Goal: Task Accomplishment & Management: Use online tool/utility

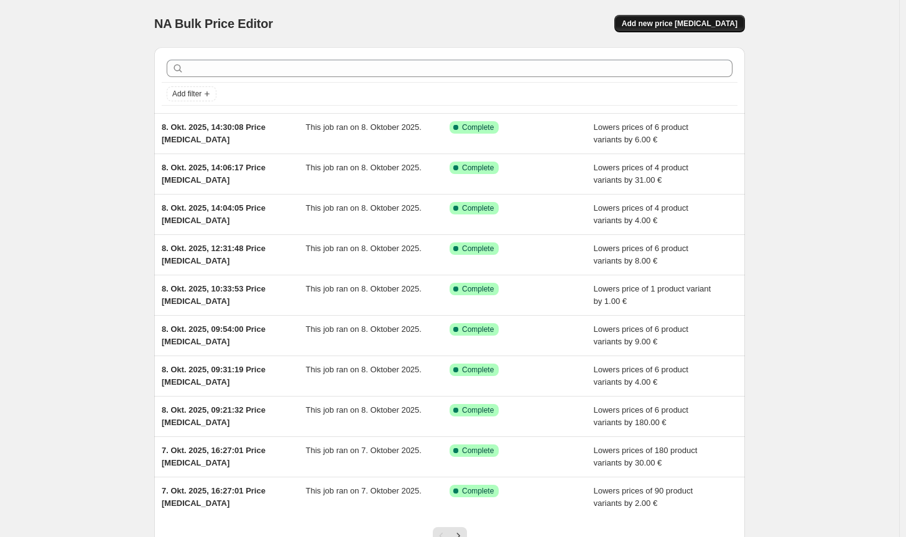
click at [682, 22] on span "Add new price [MEDICAL_DATA]" at bounding box center [680, 24] width 116 height 10
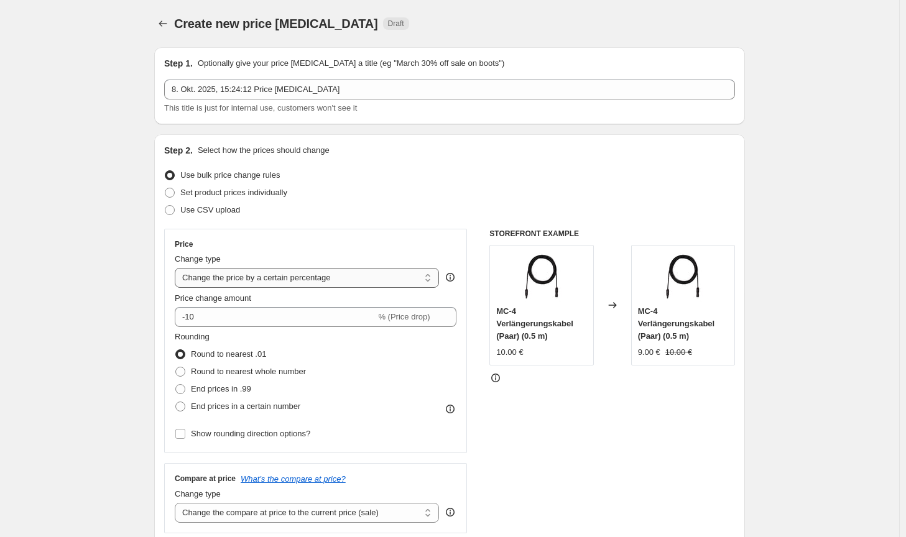
click at [298, 287] on select "Change the price to a certain amount Change the price by a certain amount Chang…" at bounding box center [307, 278] width 264 height 20
select select "by"
click at [177, 268] on select "Change the price to a certain amount Change the price by a certain amount Chang…" at bounding box center [307, 278] width 264 height 20
type input "-10.00"
click at [253, 367] on span "Round to nearest whole number" at bounding box center [248, 371] width 115 height 9
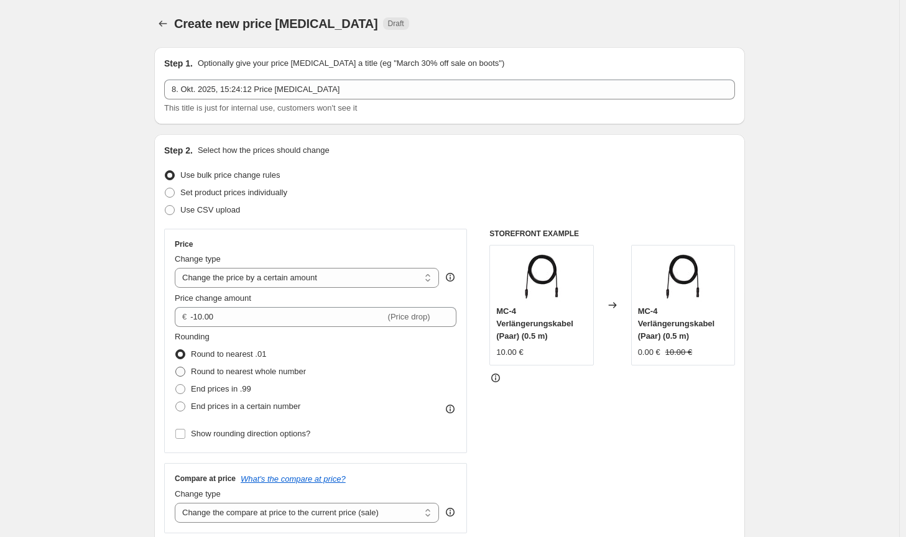
click at [176, 367] on input "Round to nearest whole number" at bounding box center [175, 367] width 1 height 1
radio input "true"
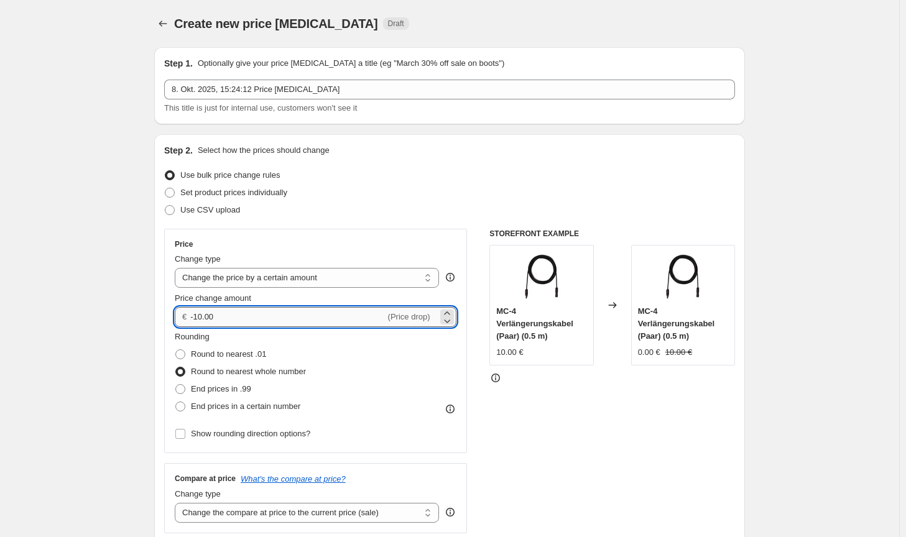
drag, startPoint x: 214, startPoint y: 318, endPoint x: 196, endPoint y: 317, distance: 18.0
click at [196, 317] on input "-10.00" at bounding box center [287, 317] width 195 height 20
type input "-20.00"
click at [658, 482] on div "STOREFRONT EXAMPLE MC-4 Verlängerungskabel (Paar) (0.5 m) 10.00 € Changed to MC…" at bounding box center [612, 381] width 246 height 305
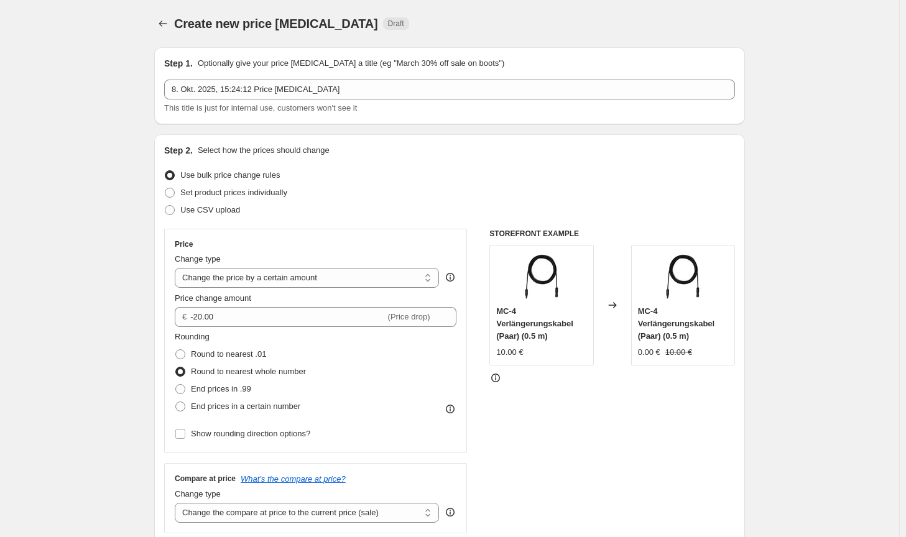
scroll to position [187, 0]
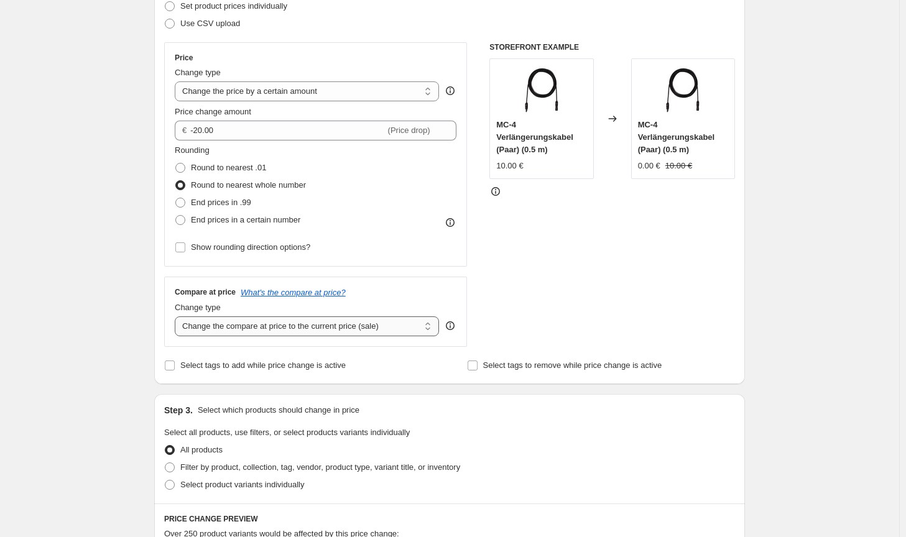
drag, startPoint x: 389, startPoint y: 326, endPoint x: 386, endPoint y: 333, distance: 7.3
click at [389, 326] on select "Change the compare at price to the current price (sale) Change the compare at p…" at bounding box center [307, 326] width 264 height 20
select select "no_change"
click at [177, 316] on select "Change the compare at price to the current price (sale) Change the compare at p…" at bounding box center [307, 326] width 264 height 20
click at [313, 464] on span "Filter by product, collection, tag, vendor, product type, variant title, or inv…" at bounding box center [320, 467] width 280 height 9
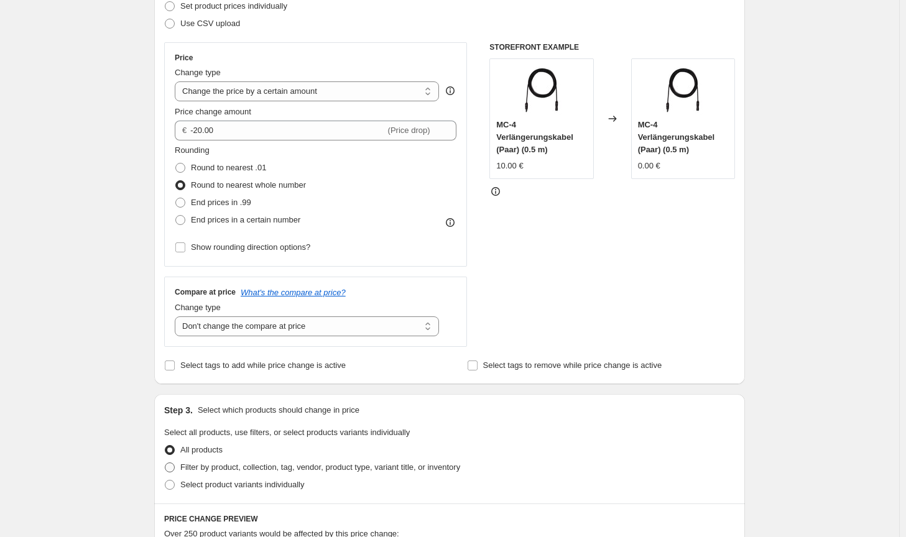
click at [165, 463] on input "Filter by product, collection, tag, vendor, product type, variant title, or inv…" at bounding box center [165, 463] width 1 height 1
radio input "true"
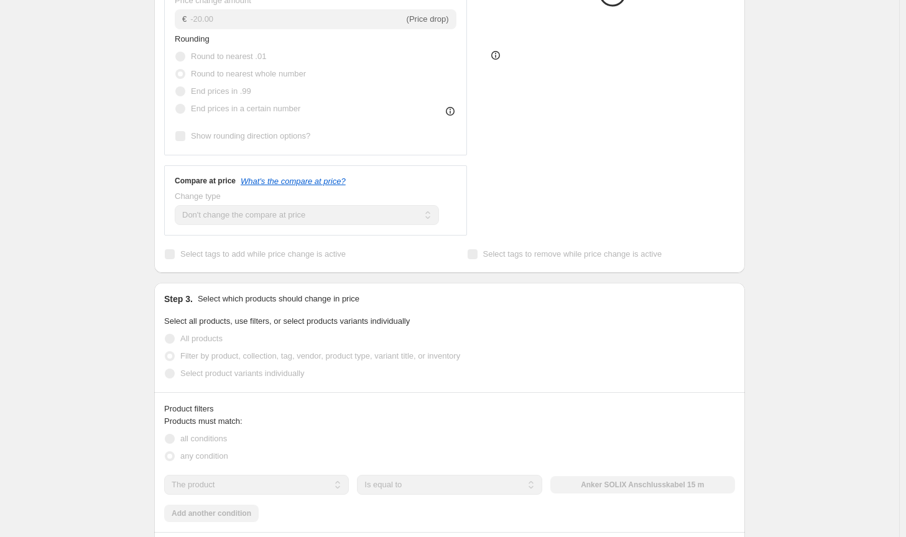
scroll to position [373, 0]
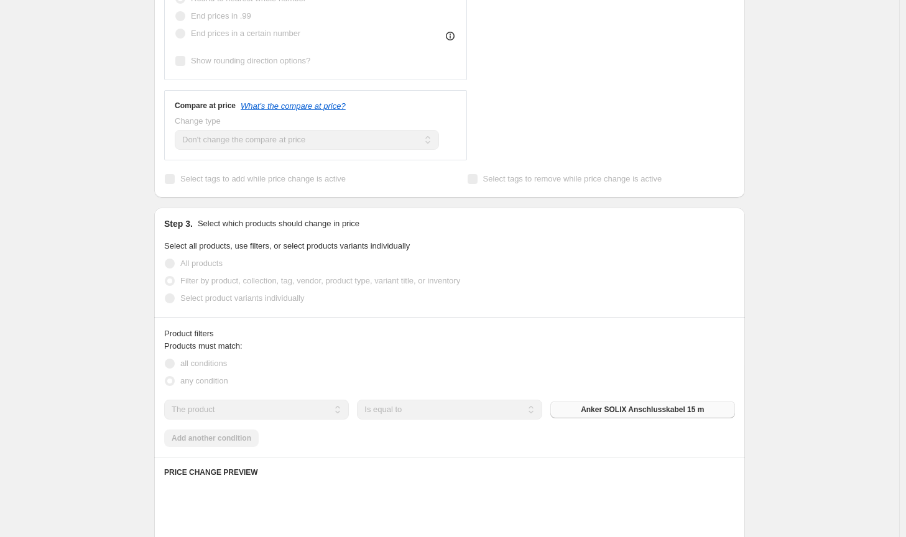
click at [638, 402] on button "Anker SOLIX Anschlusskabel 15 m" at bounding box center [642, 409] width 185 height 17
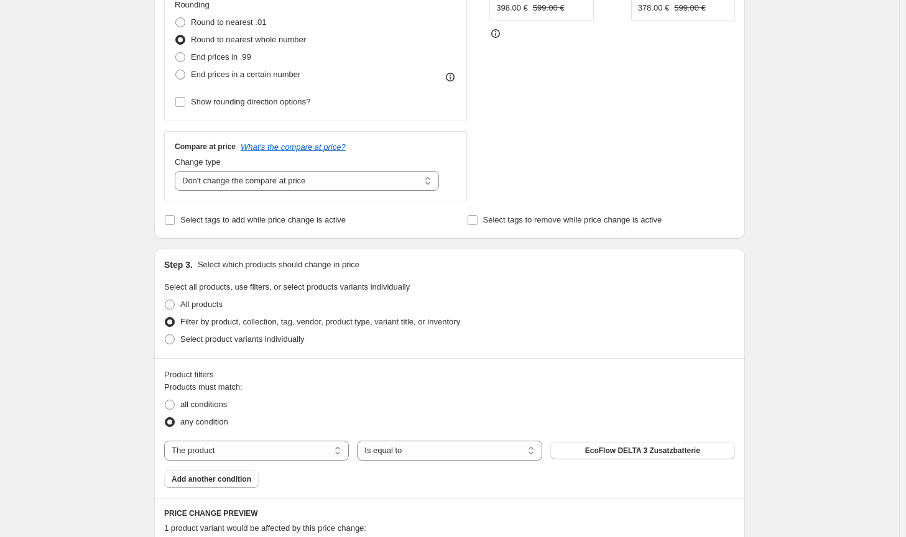
scroll to position [124, 0]
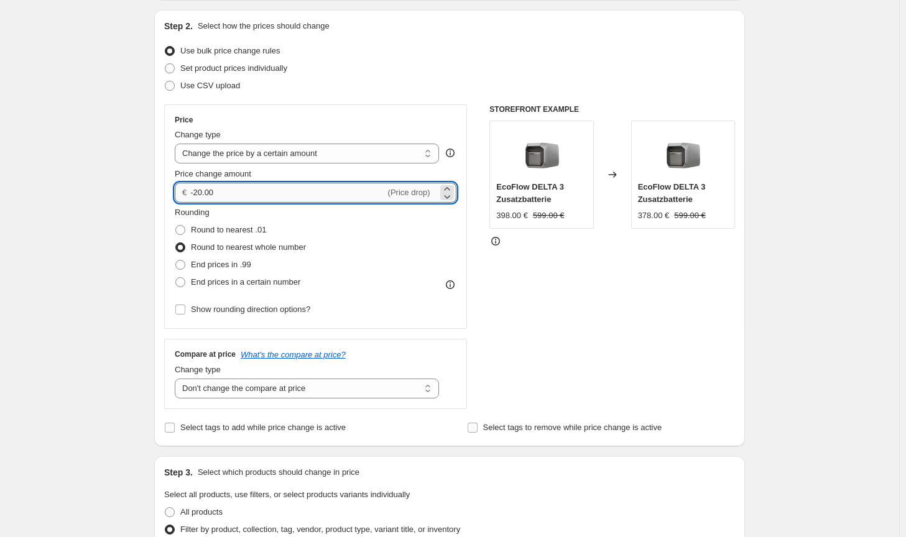
click at [216, 193] on input "-20.00" at bounding box center [287, 193] width 195 height 20
click at [198, 190] on input "-20.00" at bounding box center [287, 193] width 195 height 20
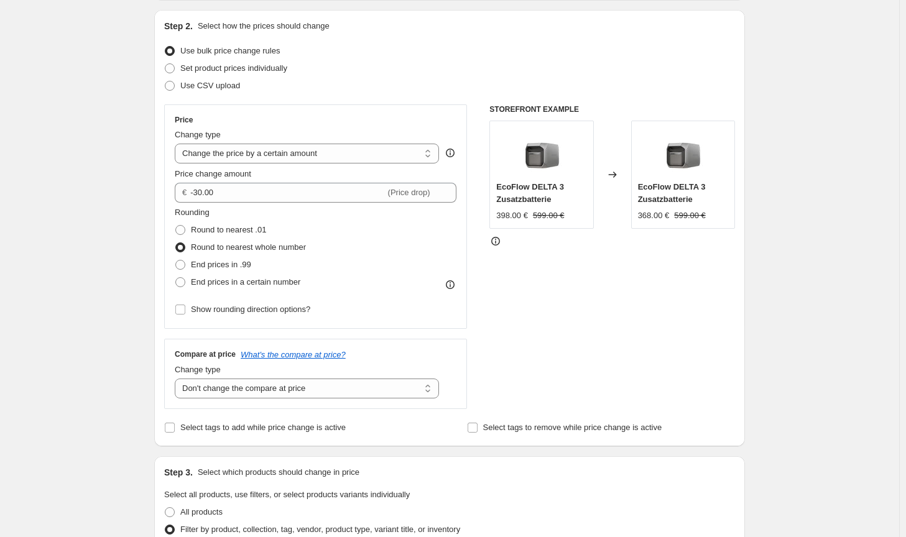
click at [556, 308] on div "STOREFRONT EXAMPLE EcoFlow DELTA 3 Zusatzbatterie 398.00 € 599.00 € Changed to …" at bounding box center [612, 256] width 246 height 305
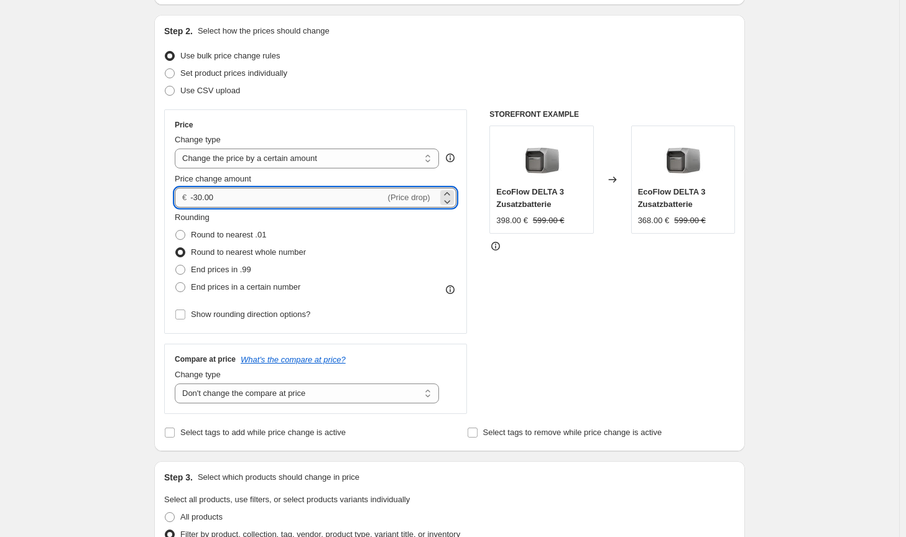
click at [203, 196] on input "-30.00" at bounding box center [287, 198] width 195 height 20
drag, startPoint x: 205, startPoint y: 196, endPoint x: 198, endPoint y: 193, distance: 7.5
click at [198, 193] on input "-30.00" at bounding box center [287, 198] width 195 height 20
click at [203, 195] on input "-29.00" at bounding box center [287, 198] width 195 height 20
type input "-28.00"
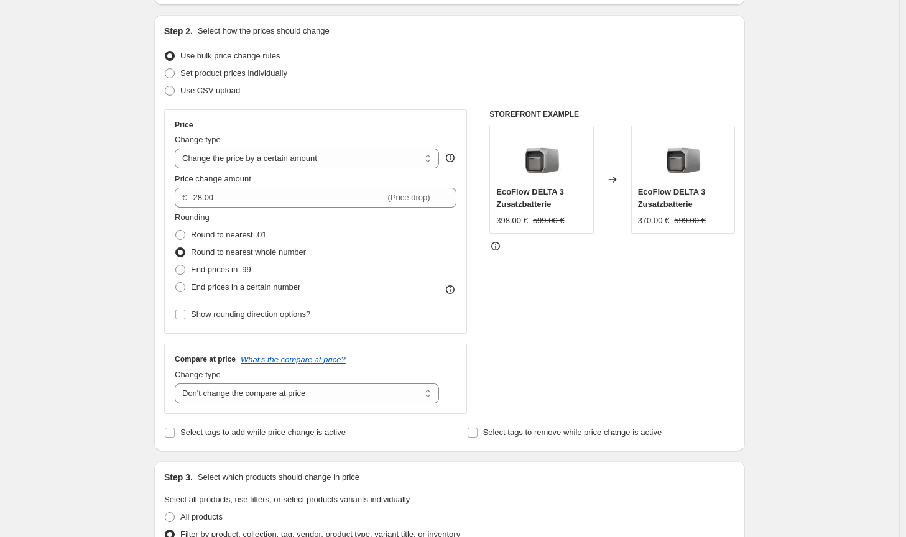
click at [647, 405] on div "STOREFRONT EXAMPLE EcoFlow DELTA 3 Zusatzbatterie 398.00 € 599.00 € Changed to …" at bounding box center [612, 261] width 246 height 305
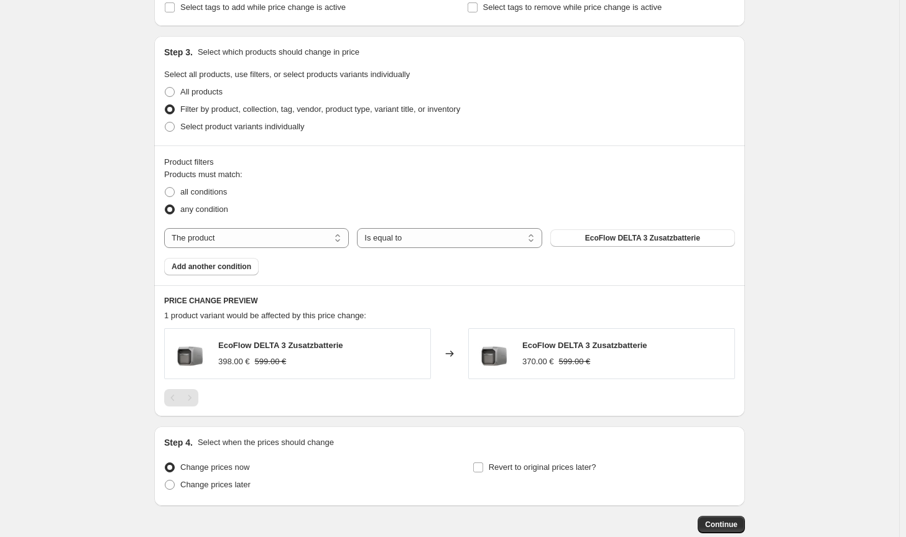
scroll to position [617, 0]
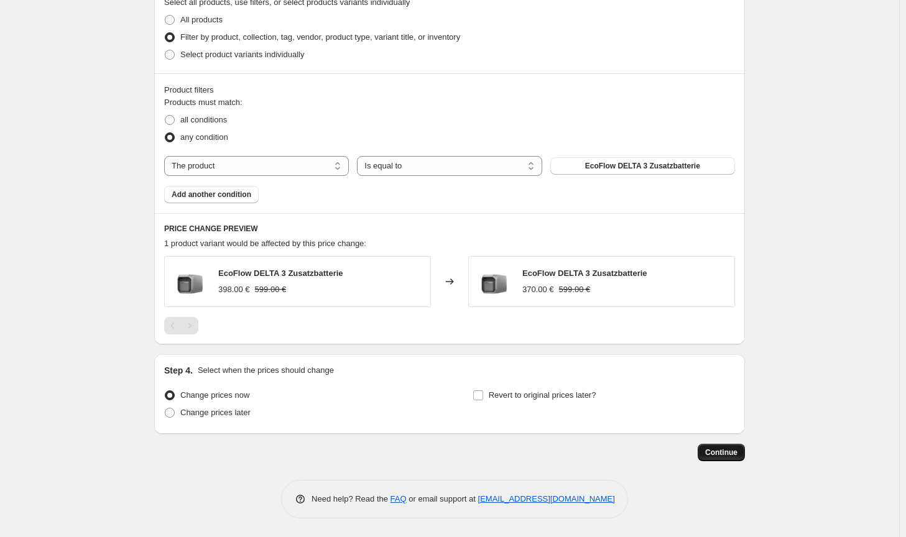
click at [714, 454] on span "Continue" at bounding box center [721, 453] width 32 height 10
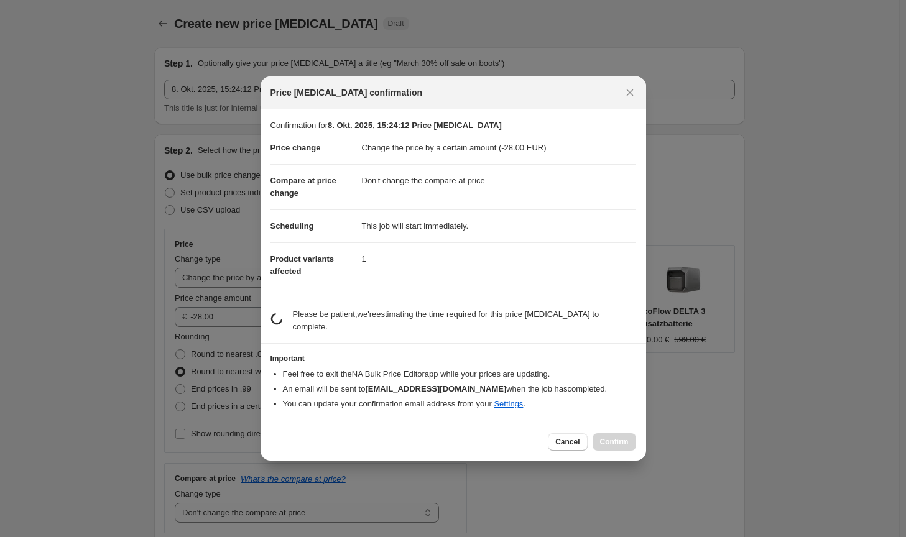
scroll to position [0, 0]
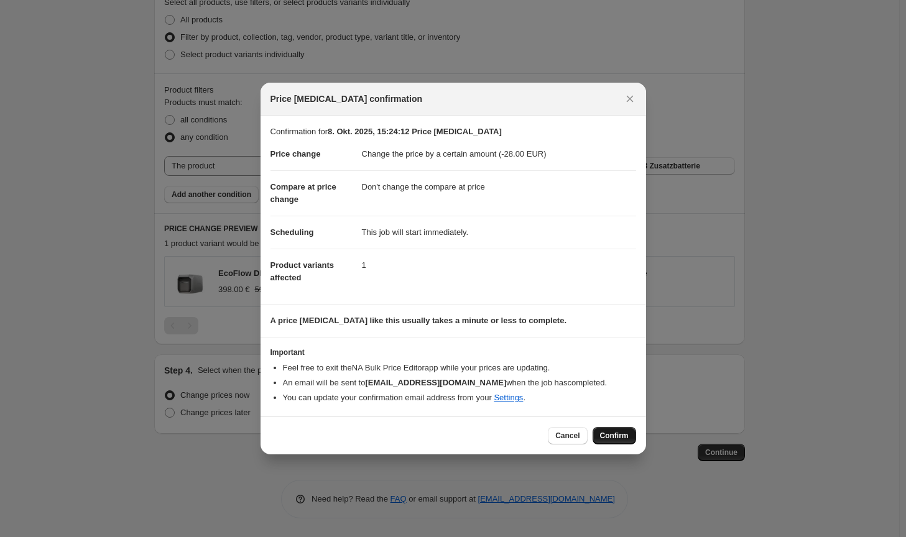
click at [622, 440] on span "Confirm" at bounding box center [614, 436] width 29 height 10
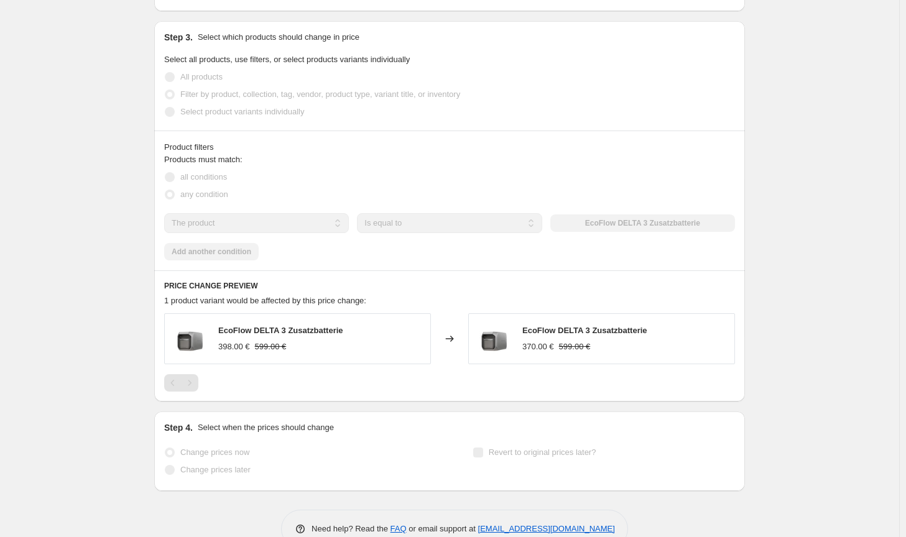
scroll to position [649, 0]
select select "by"
select select "no_change"
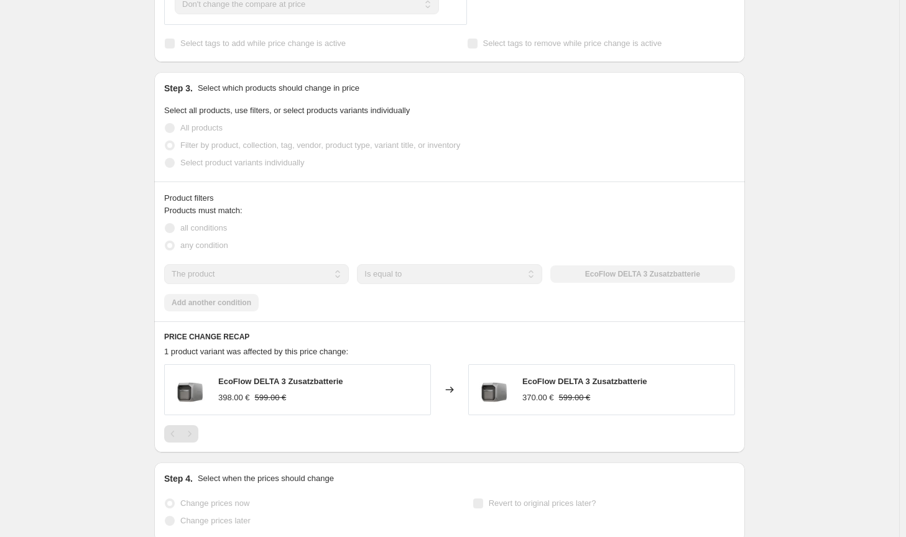
scroll to position [0, 0]
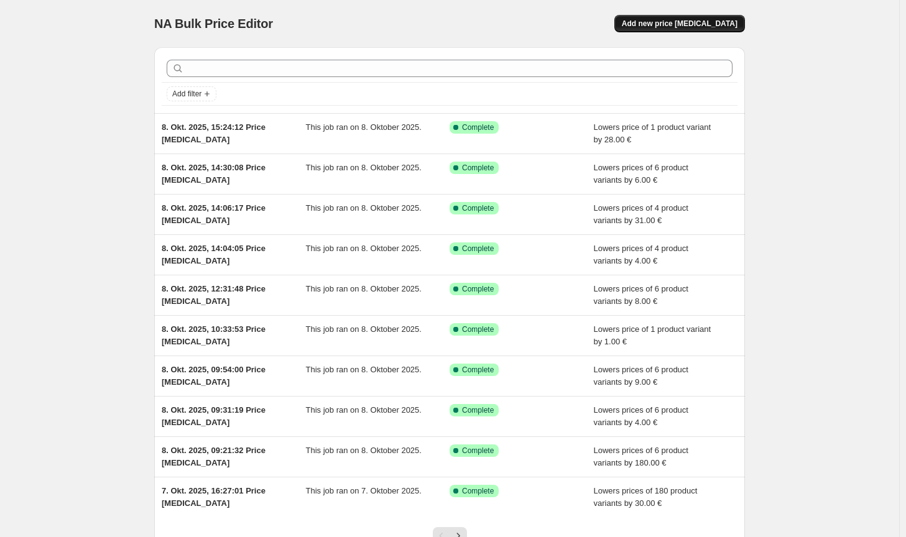
click at [711, 24] on span "Add new price [MEDICAL_DATA]" at bounding box center [680, 24] width 116 height 10
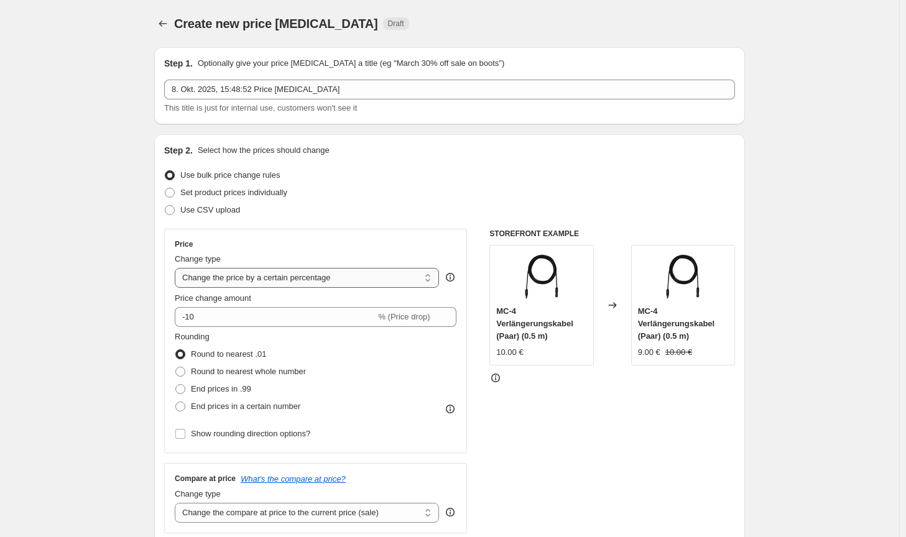
click at [316, 285] on select "Change the price to a certain amount Change the price by a certain amount Chang…" at bounding box center [307, 278] width 264 height 20
select select "by"
click at [177, 268] on select "Change the price to a certain amount Change the price by a certain amount Chang…" at bounding box center [307, 278] width 264 height 20
type input "-10.00"
click at [212, 376] on span "Round to nearest whole number" at bounding box center [248, 371] width 115 height 9
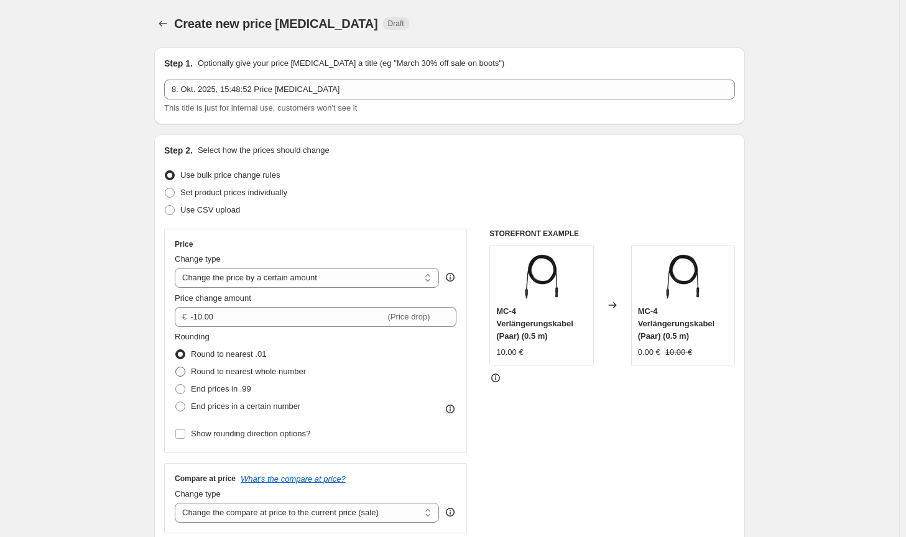
click at [176, 367] on input "Round to nearest whole number" at bounding box center [175, 367] width 1 height 1
radio input "true"
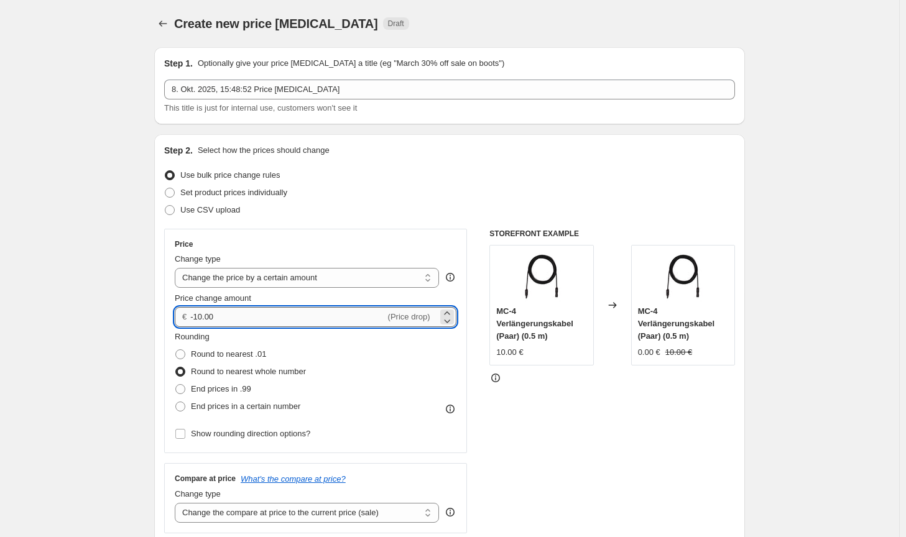
drag, startPoint x: 219, startPoint y: 318, endPoint x: 198, endPoint y: 316, distance: 21.2
click at [198, 316] on input "-10.00" at bounding box center [287, 317] width 195 height 20
type input "-1"
type input "-200.00"
click at [614, 438] on div "STOREFRONT EXAMPLE MC-4 Verlängerungskabel (Paar) (0.5 m) 10.00 € Changed to MC…" at bounding box center [612, 381] width 246 height 305
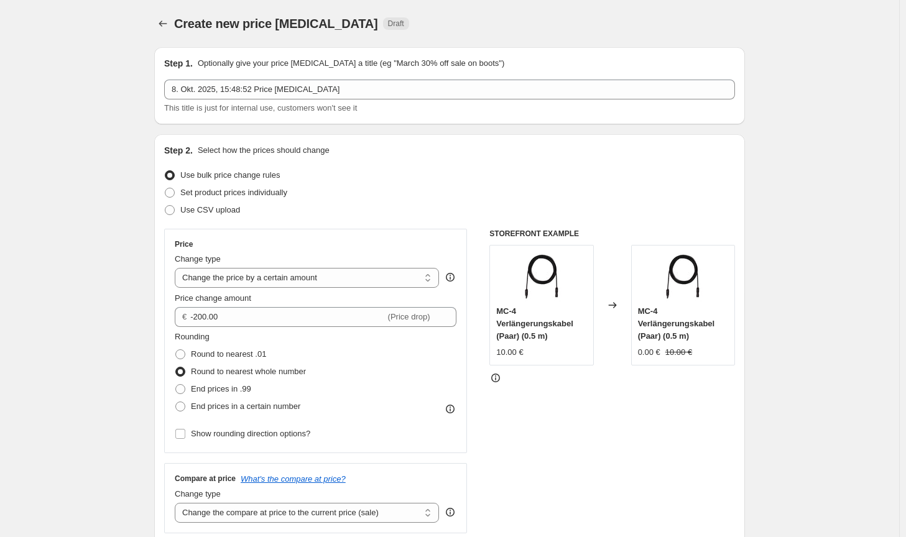
scroll to position [311, 0]
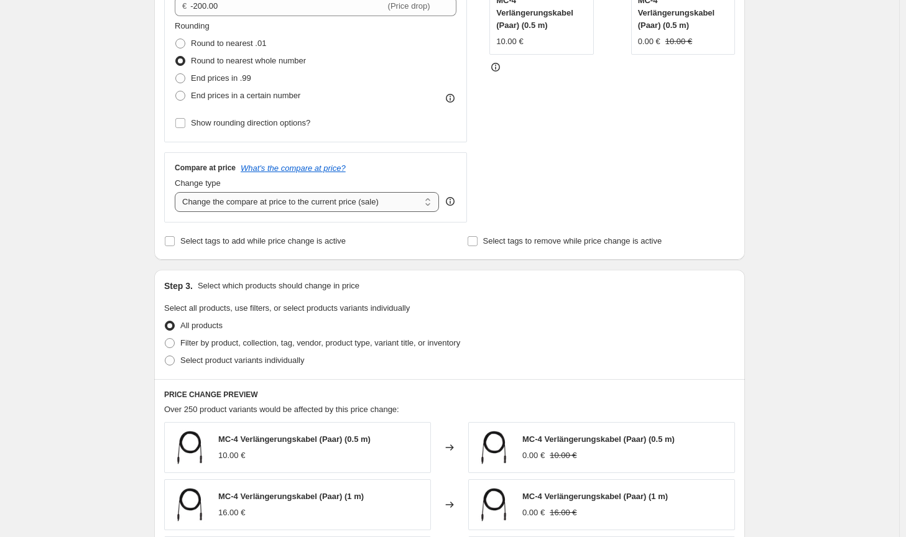
click at [360, 203] on select "Change the compare at price to the current price (sale) Change the compare at p…" at bounding box center [307, 202] width 264 height 20
select select "no_change"
click at [177, 192] on select "Change the compare at price to the current price (sale) Change the compare at p…" at bounding box center [307, 202] width 264 height 20
click at [316, 342] on span "Filter by product, collection, tag, vendor, product type, variant title, or inv…" at bounding box center [320, 342] width 280 height 9
click at [165, 339] on input "Filter by product, collection, tag, vendor, product type, variant title, or inv…" at bounding box center [165, 338] width 1 height 1
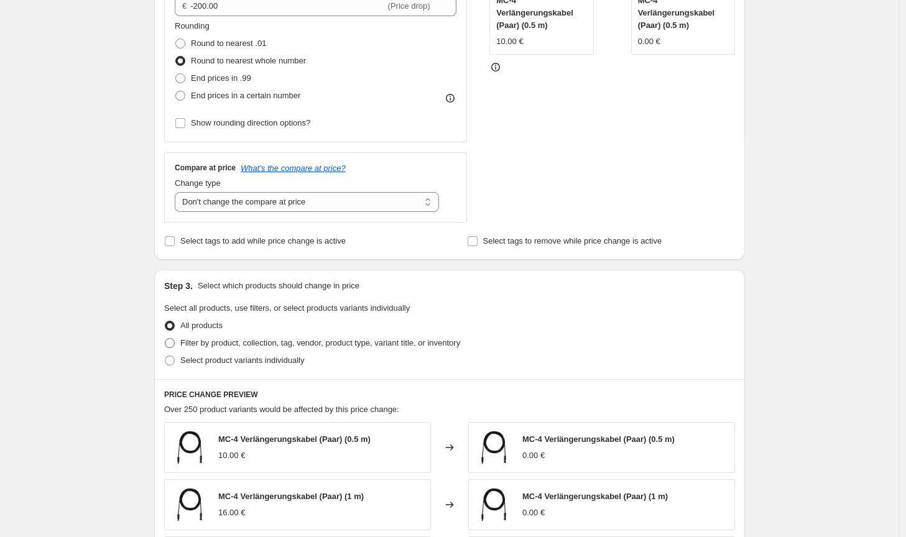
radio input "true"
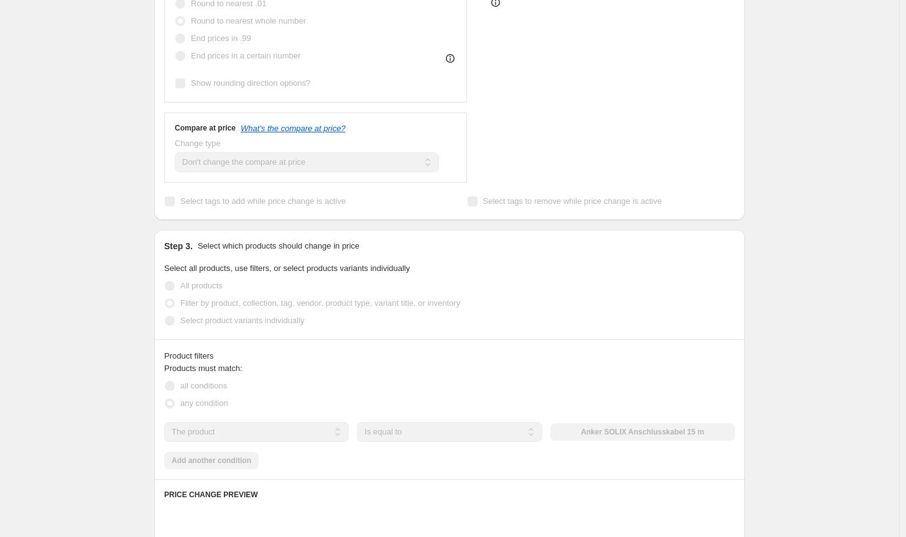
scroll to position [435, 0]
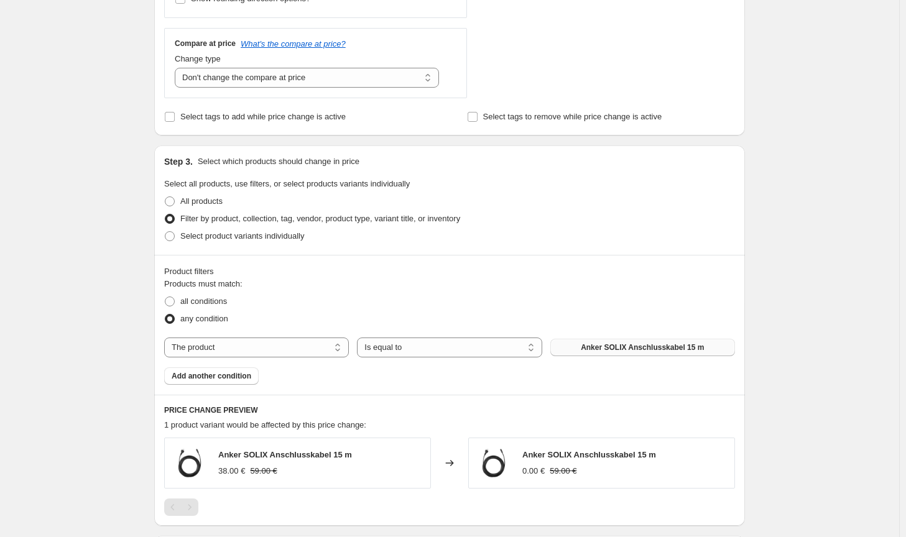
click at [612, 356] on button "Anker SOLIX Anschlusskabel 15 m" at bounding box center [642, 347] width 185 height 17
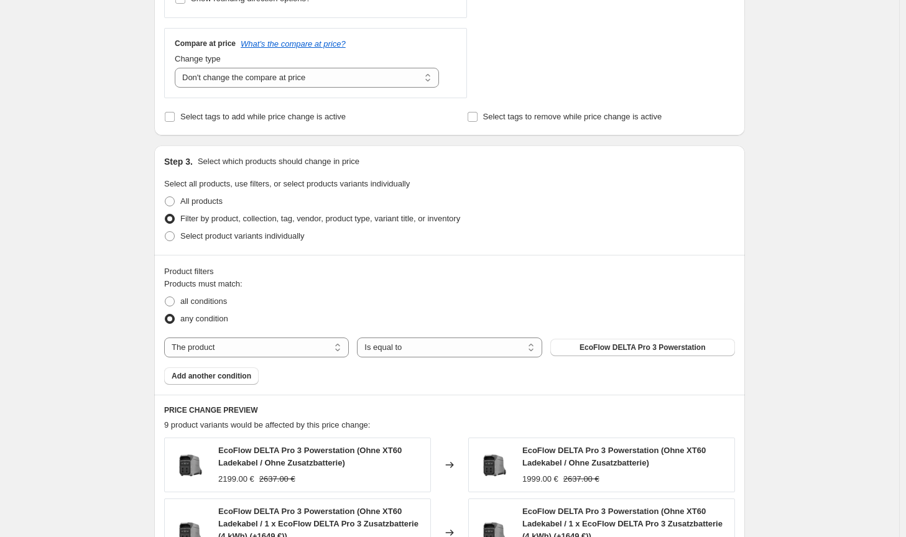
scroll to position [249, 0]
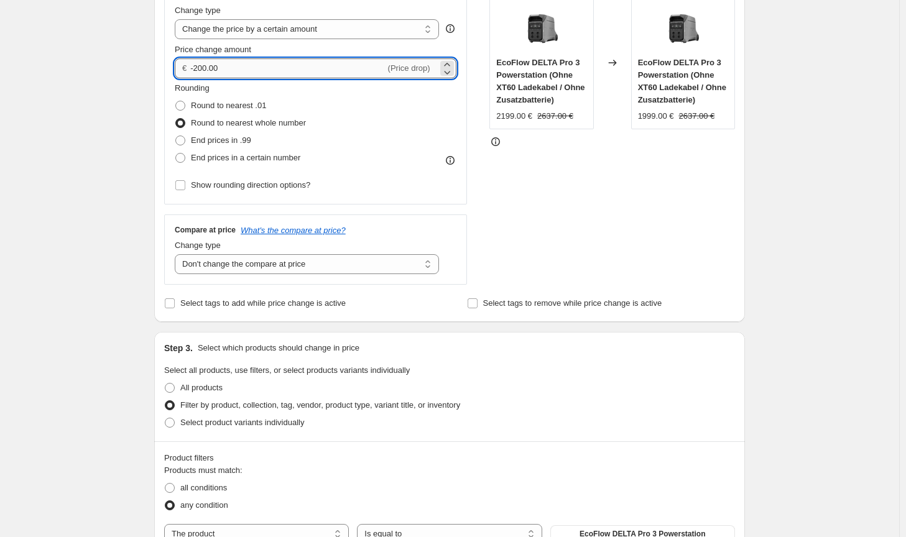
click at [205, 65] on input "-200.00" at bounding box center [287, 68] width 195 height 20
type input "-205.00"
click at [670, 247] on div "STOREFRONT EXAMPLE EcoFlow DELTA Pro 3 Powerstation (Ohne XT60 Ladekabel / Ohne…" at bounding box center [612, 132] width 246 height 305
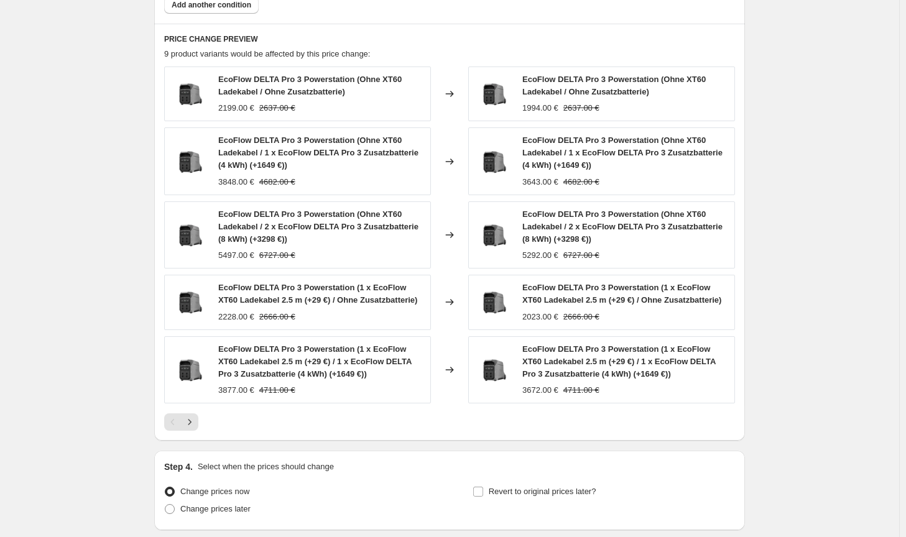
scroll to position [902, 0]
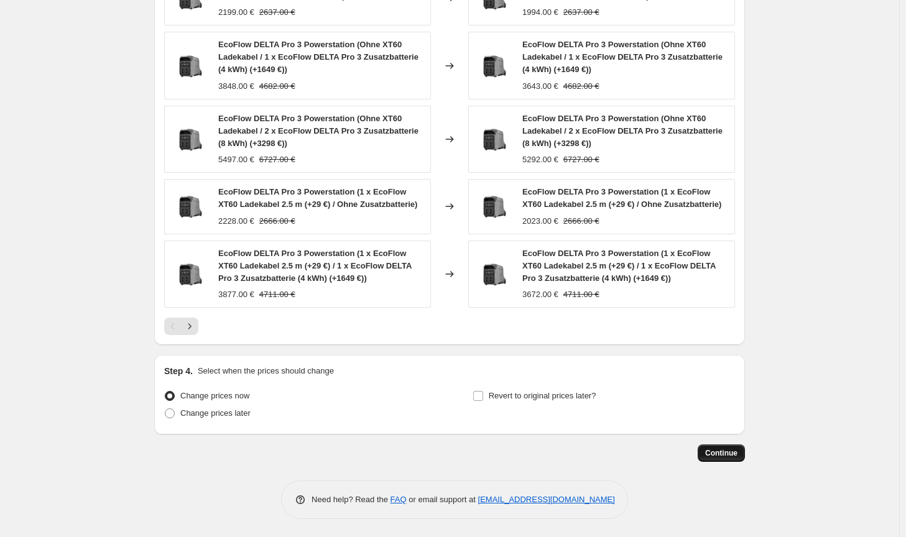
click at [722, 458] on button "Continue" at bounding box center [721, 453] width 47 height 17
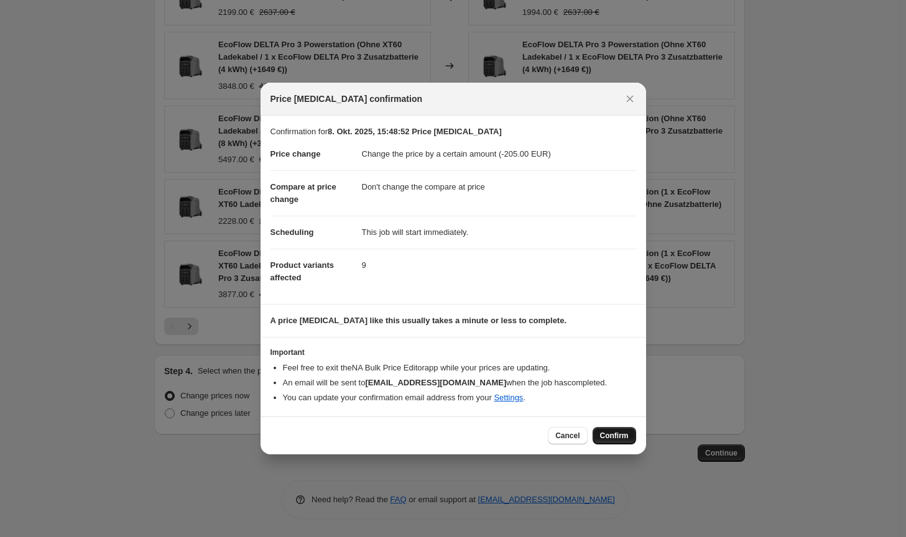
click at [624, 437] on span "Confirm" at bounding box center [614, 436] width 29 height 10
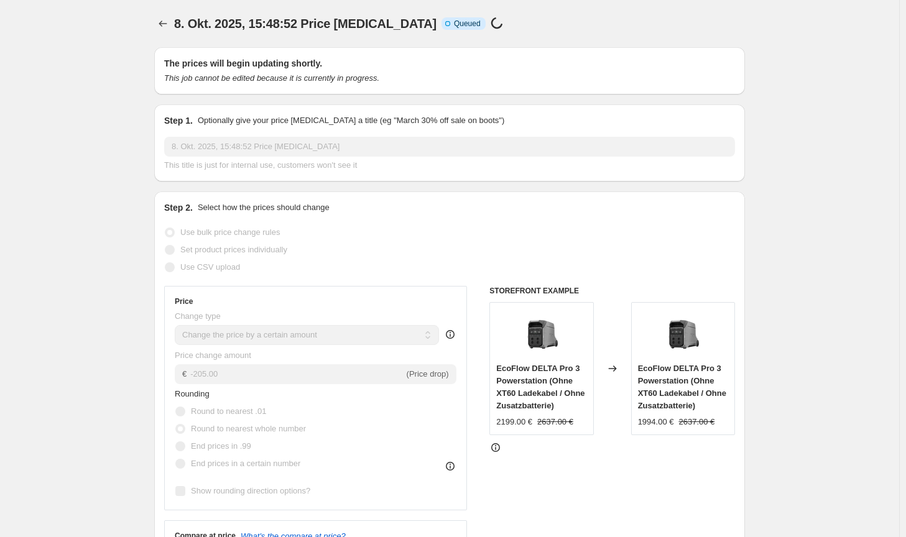
scroll to position [902, 0]
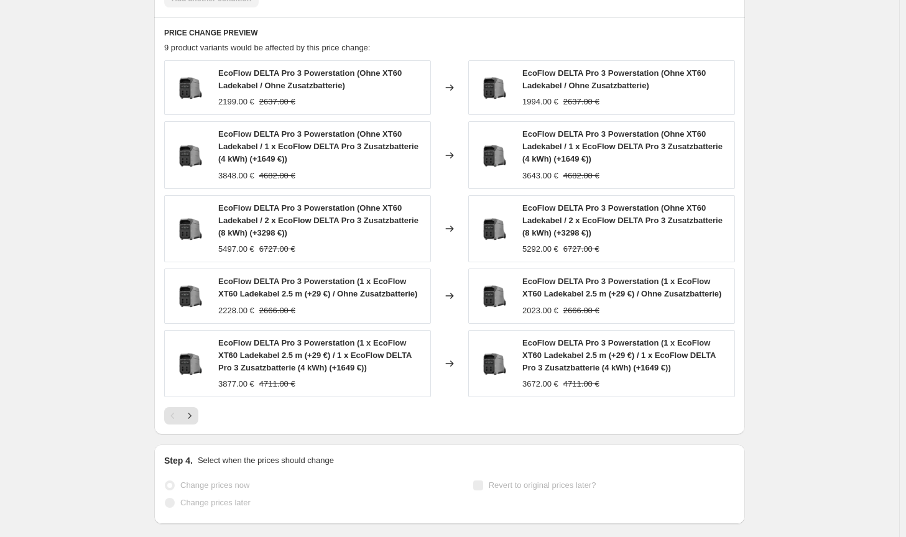
select select "by"
select select "no_change"
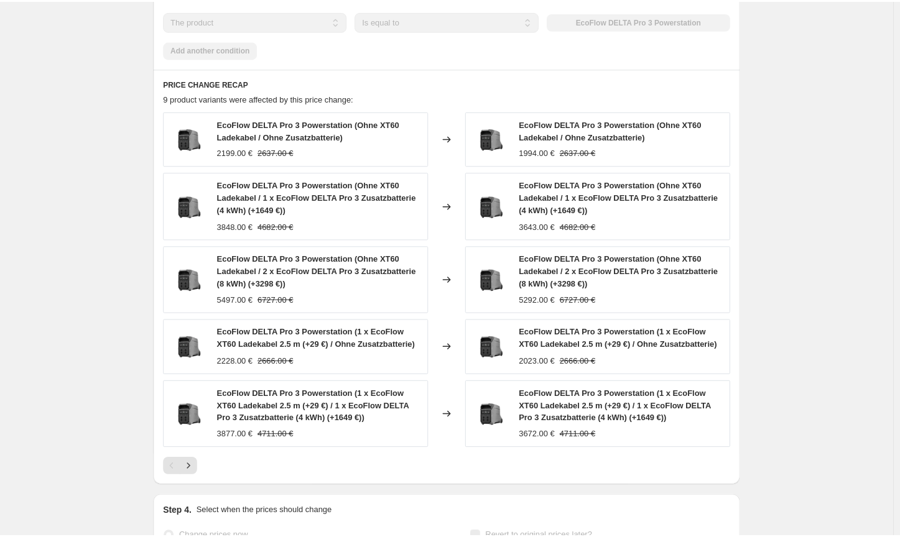
scroll to position [0, 0]
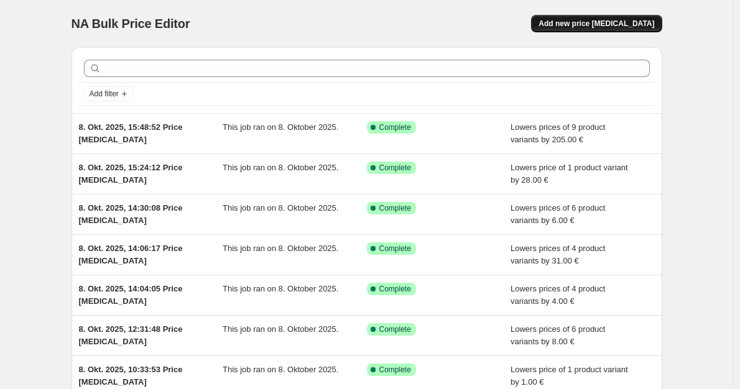
click at [601, 20] on span "Add new price [MEDICAL_DATA]" at bounding box center [596, 24] width 116 height 10
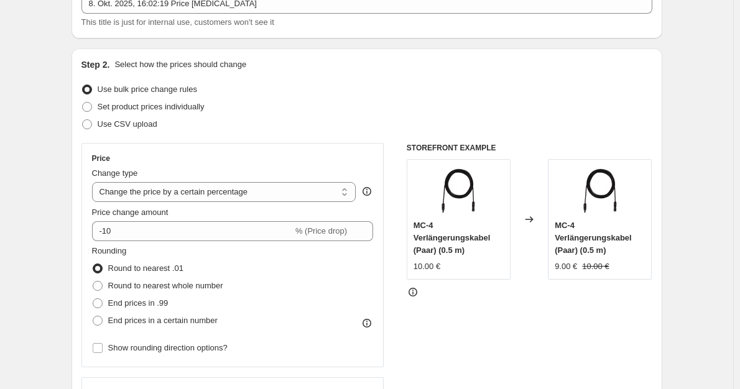
scroll to position [124, 0]
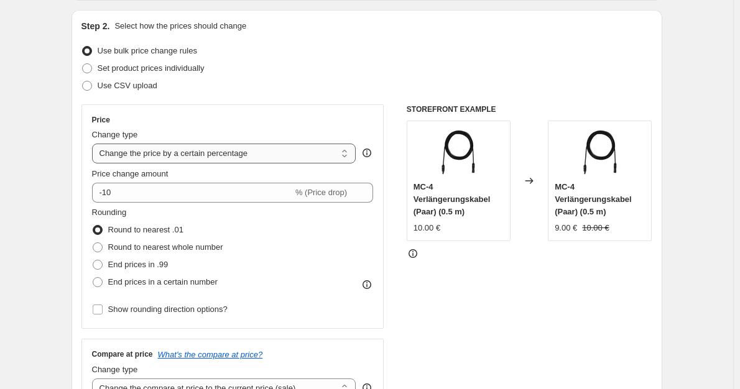
click at [231, 151] on select "Change the price to a certain amount Change the price by a certain amount Chang…" at bounding box center [224, 154] width 264 height 20
select select "by"
click at [95, 144] on select "Change the price to a certain amount Change the price by a certain amount Chang…" at bounding box center [224, 154] width 264 height 20
type input "-10.00"
click at [165, 247] on span "Round to nearest whole number" at bounding box center [165, 246] width 115 height 9
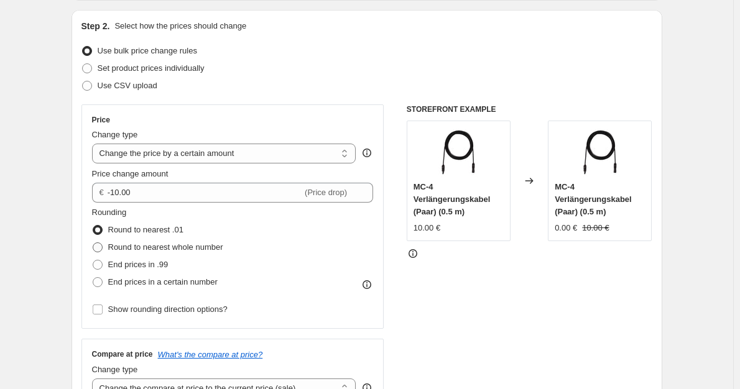
click at [93, 243] on input "Round to nearest whole number" at bounding box center [93, 242] width 1 height 1
radio input "true"
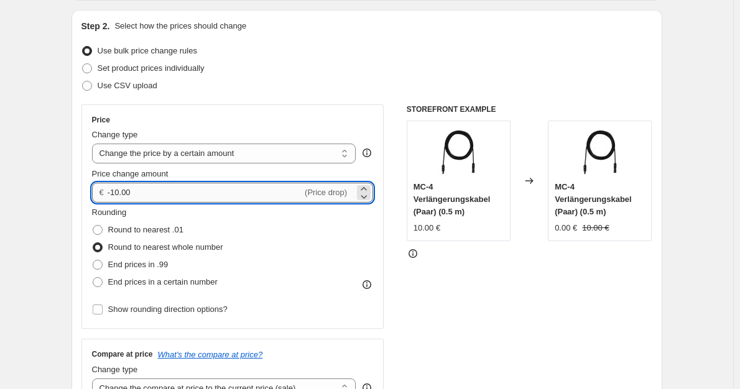
click at [115, 188] on input "-10.00" at bounding box center [205, 193] width 195 height 20
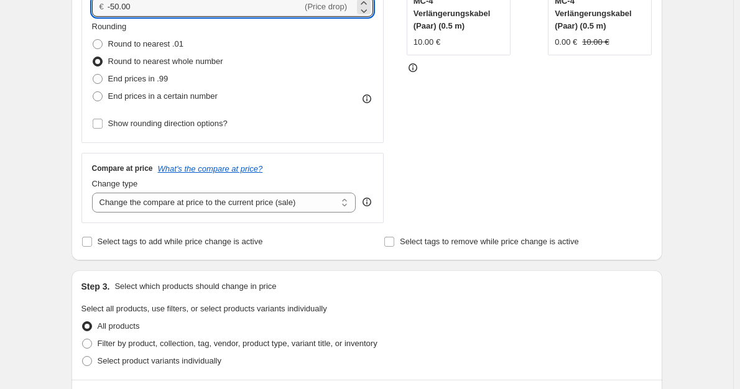
scroll to position [311, 0]
type input "-50.00"
click at [284, 208] on select "Change the compare at price to the current price (sale) Change the compare at p…" at bounding box center [224, 202] width 264 height 20
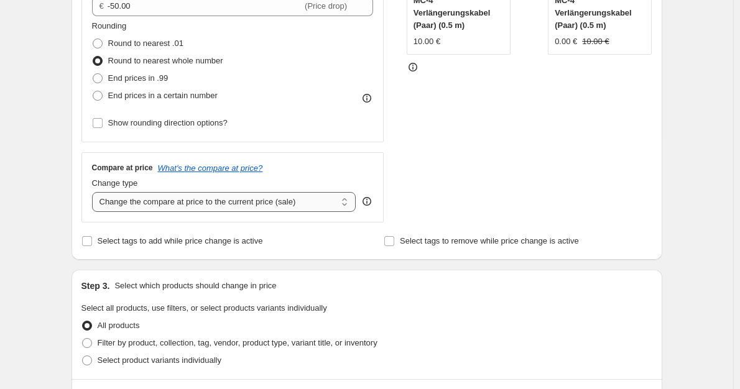
select select "no_change"
click at [95, 193] on select "Change the compare at price to the current price (sale) Change the compare at p…" at bounding box center [224, 202] width 264 height 20
click at [218, 341] on span "Filter by product, collection, tag, vendor, product type, variant title, or inv…" at bounding box center [238, 342] width 280 height 9
click at [83, 339] on input "Filter by product, collection, tag, vendor, product type, variant title, or inv…" at bounding box center [82, 338] width 1 height 1
radio input "true"
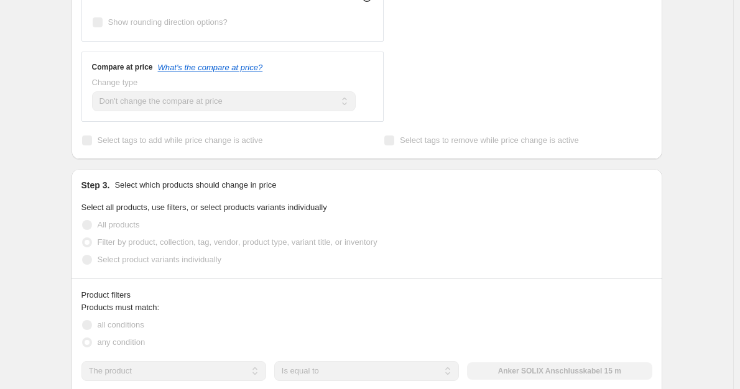
scroll to position [435, 0]
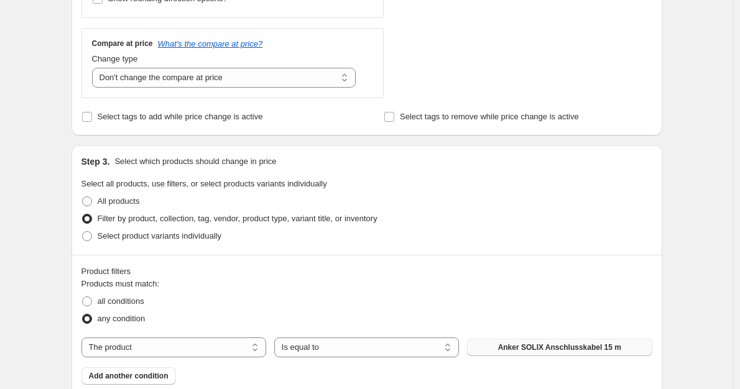
click at [558, 348] on span "Anker SOLIX Anschlusskabel 15 m" at bounding box center [559, 348] width 123 height 10
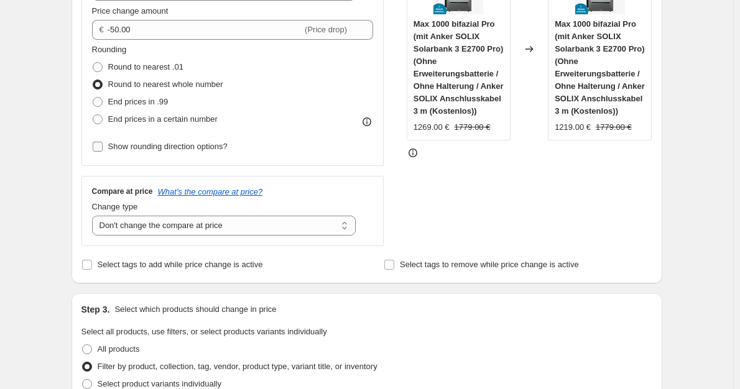
scroll to position [249, 0]
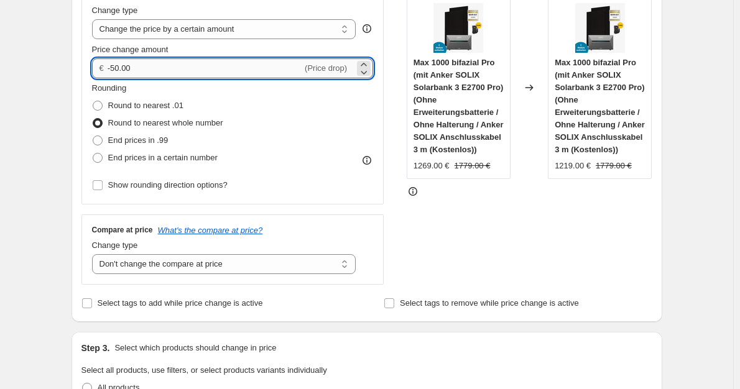
click at [115, 64] on input "-50.00" at bounding box center [205, 68] width 195 height 20
click at [116, 65] on input "-50.00" at bounding box center [205, 68] width 195 height 20
click at [115, 66] on input "-50.00" at bounding box center [205, 68] width 195 height 20
click at [556, 252] on div "STOREFRONT EXAMPLE Max 1000 bifazial Pro (mit Anker SOLIX Solarbank 3 E2700 Pro…" at bounding box center [530, 132] width 246 height 305
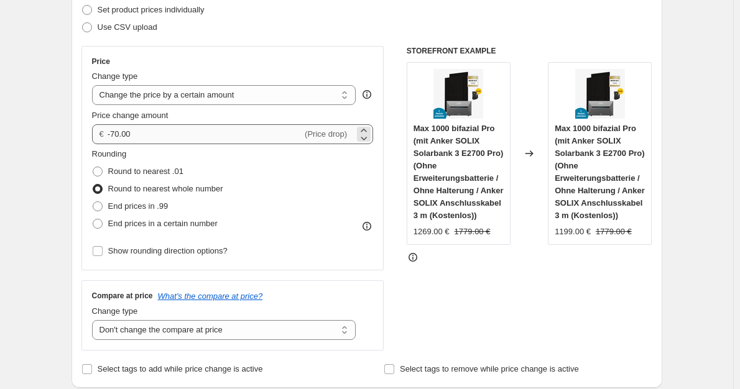
scroll to position [124, 0]
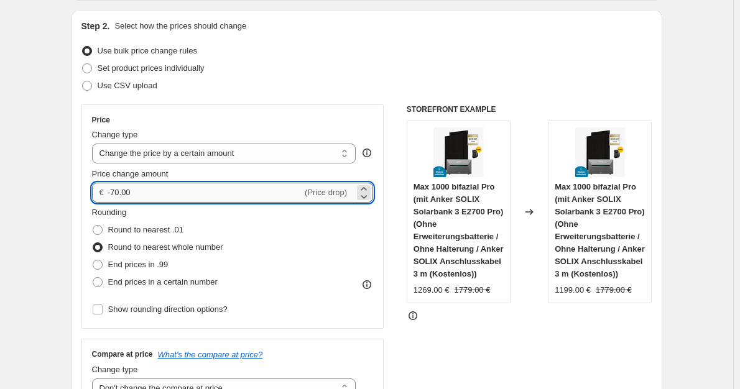
click at [114, 190] on input "-70.00" at bounding box center [205, 193] width 195 height 20
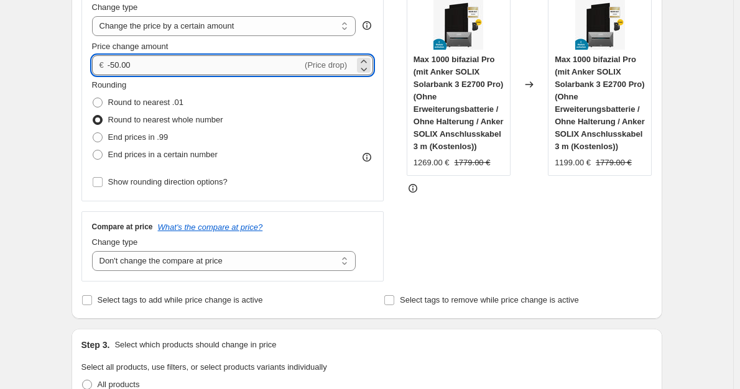
scroll to position [187, 0]
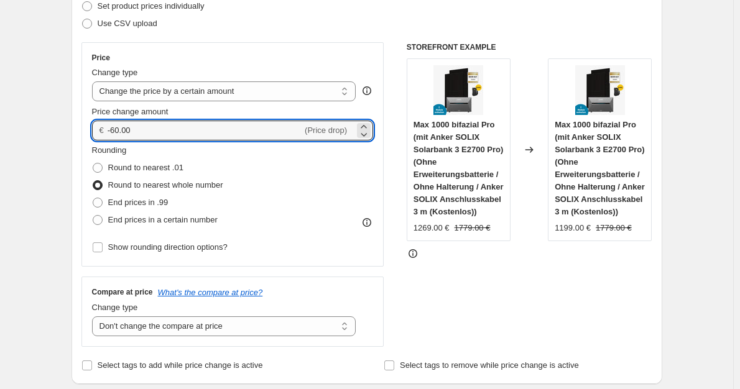
click at [558, 280] on div "STOREFRONT EXAMPLE Max 1000 bifazial Pro (mit Anker SOLIX Solarbank 3 E2700 Pro…" at bounding box center [530, 194] width 246 height 305
click at [115, 128] on input "-60.00" at bounding box center [205, 131] width 195 height 20
type input "-70.00"
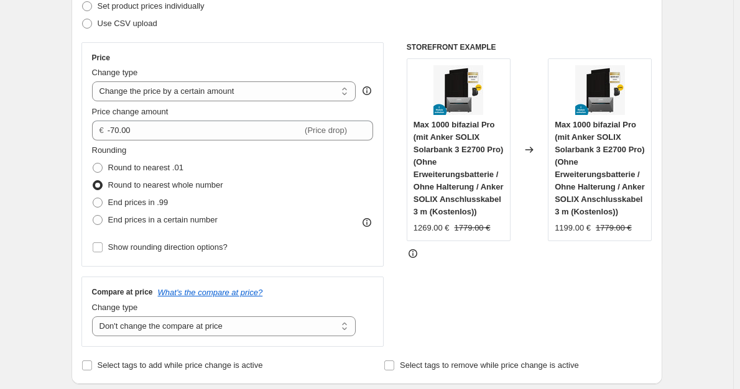
click at [579, 309] on div "STOREFRONT EXAMPLE Max 1000 bifazial Pro (mit Anker SOLIX Solarbank 3 E2700 Pro…" at bounding box center [530, 194] width 246 height 305
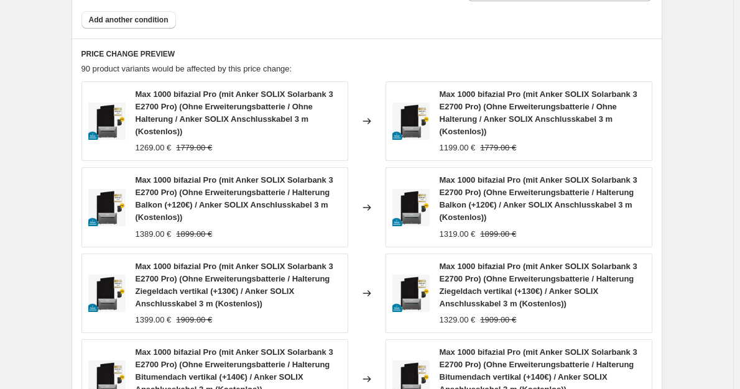
scroll to position [1146, 0]
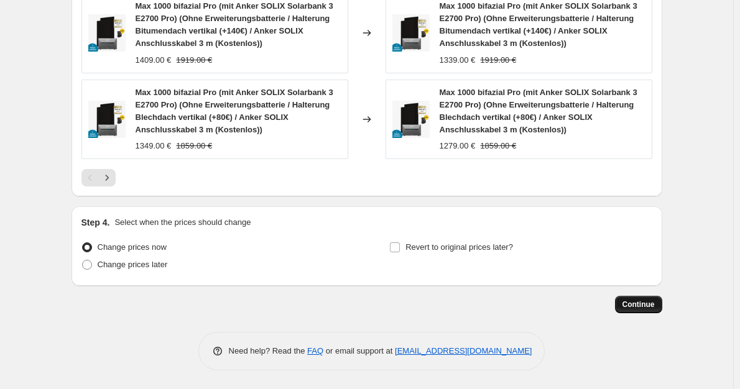
click at [645, 311] on button "Continue" at bounding box center [638, 304] width 47 height 17
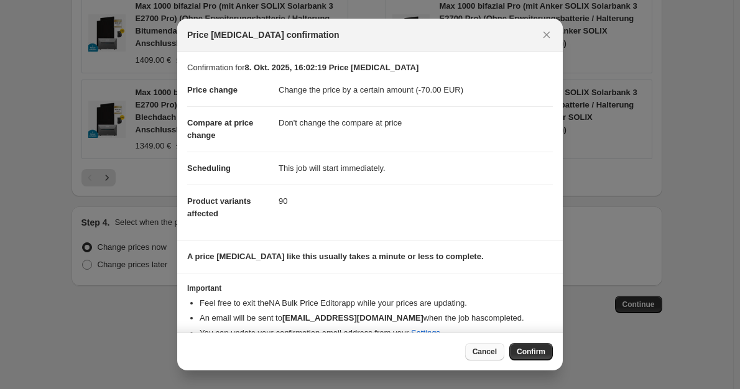
click at [496, 350] on span "Cancel" at bounding box center [485, 352] width 24 height 10
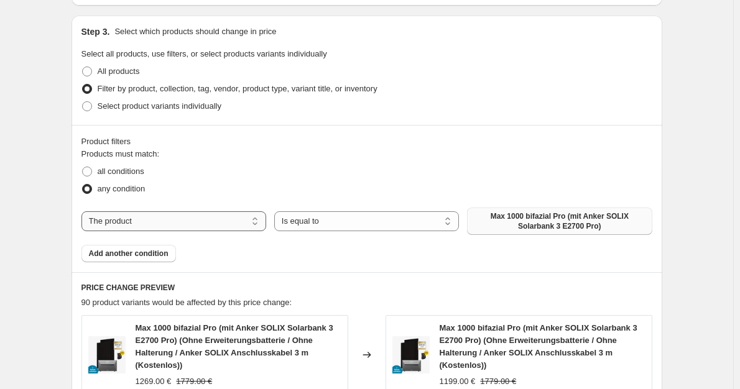
scroll to position [560, 0]
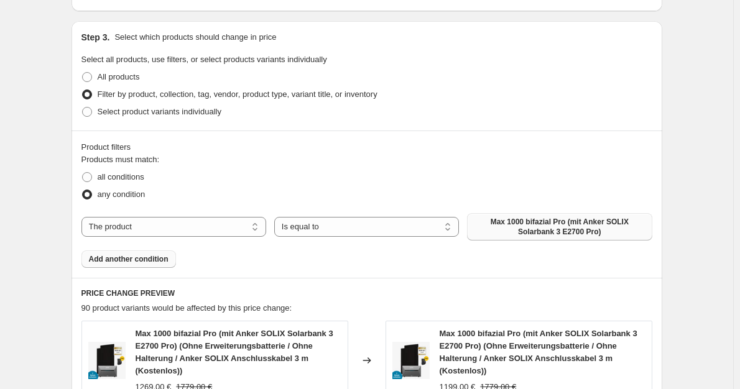
click at [154, 264] on span "Add another condition" at bounding box center [129, 259] width 80 height 10
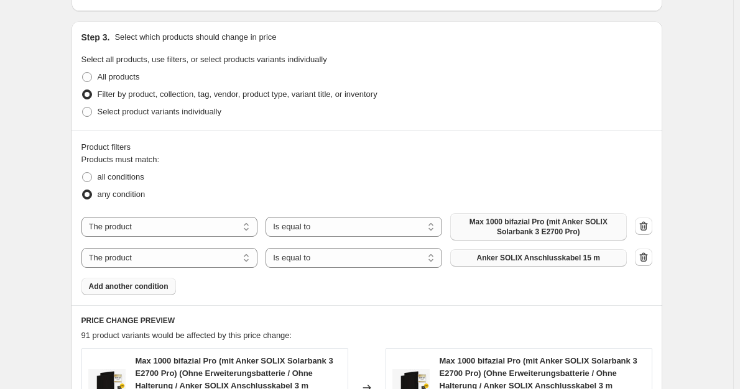
click at [528, 263] on span "Anker SOLIX Anschlusskabel 15 m" at bounding box center [538, 258] width 123 height 10
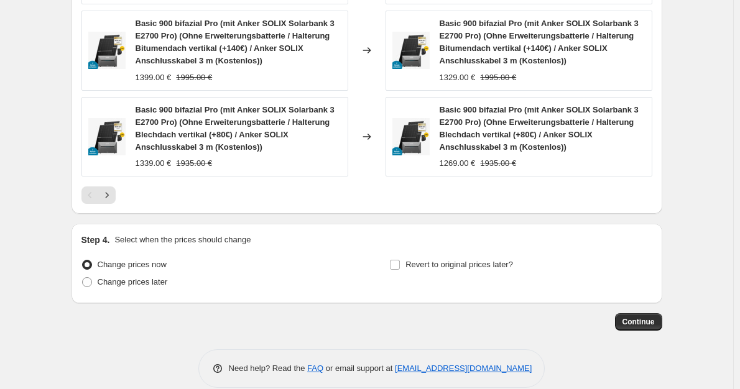
scroll to position [1181, 0]
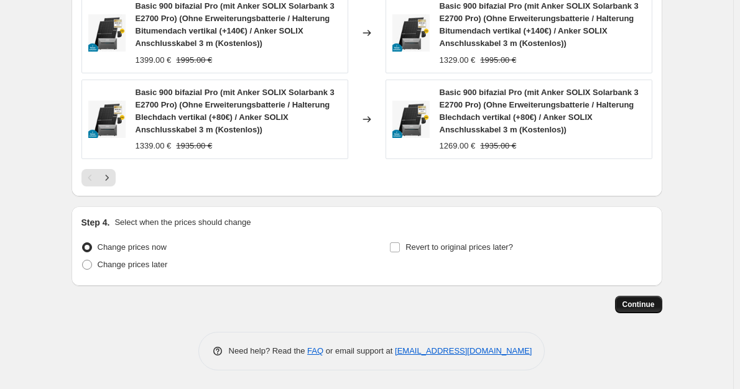
click at [660, 306] on button "Continue" at bounding box center [638, 304] width 47 height 17
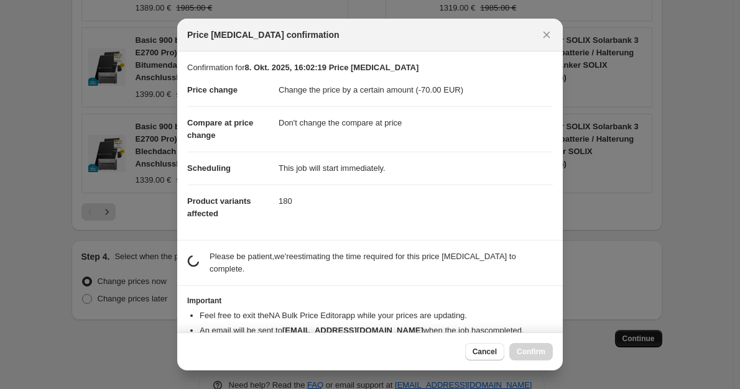
scroll to position [0, 0]
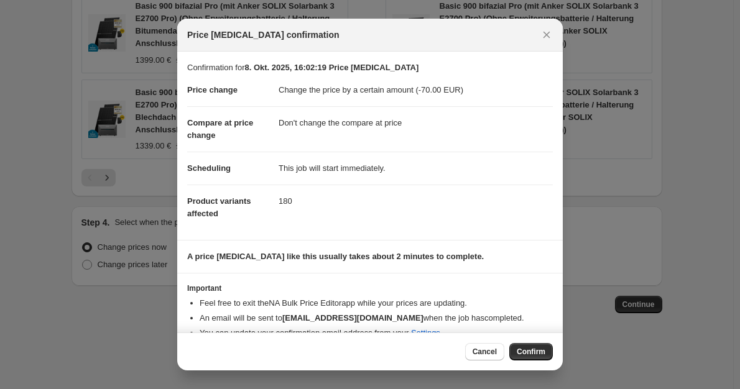
click at [543, 351] on span "Confirm" at bounding box center [531, 352] width 29 height 10
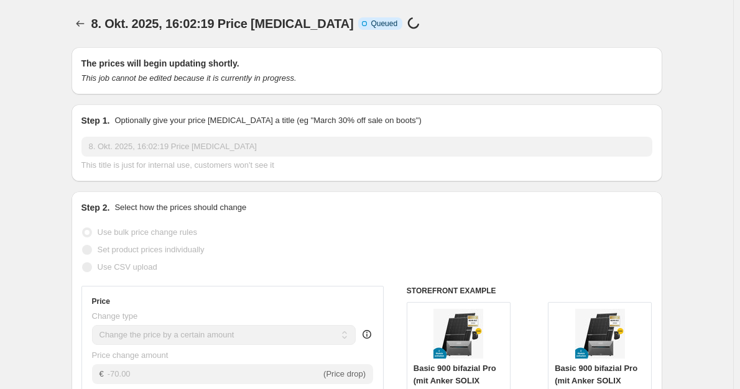
scroll to position [1181, 0]
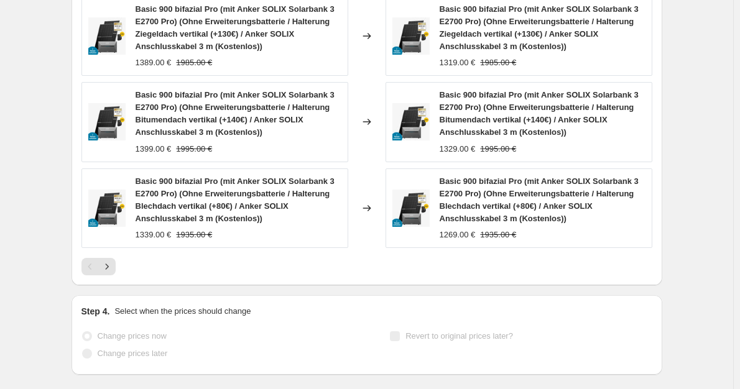
select select "by"
select select "no_change"
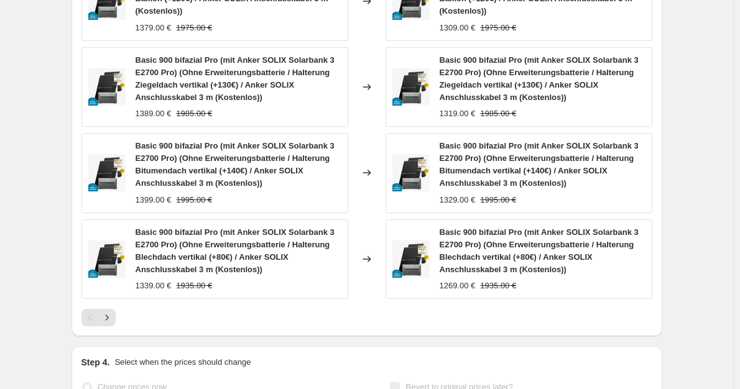
scroll to position [0, 0]
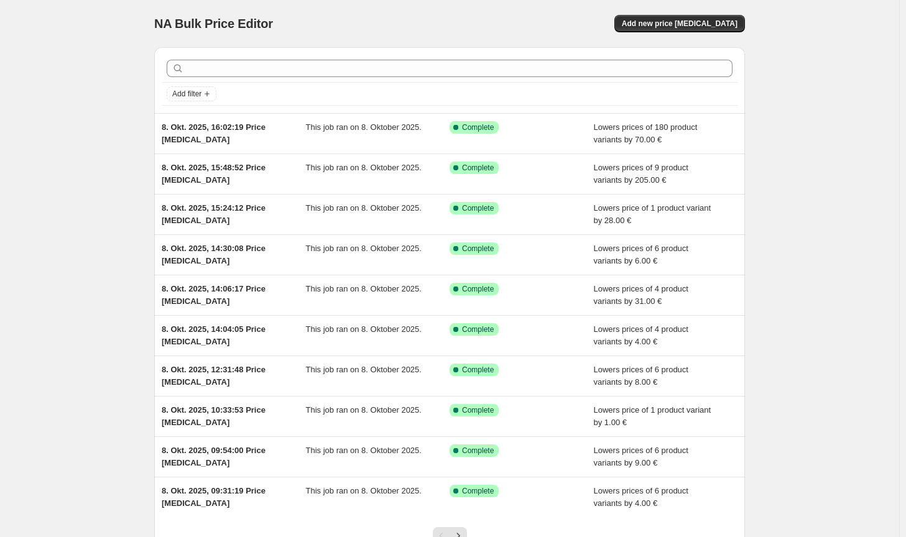
click at [662, 32] on div "NA Bulk Price Editor. This page is ready NA Bulk Price Editor Add new price [ME…" at bounding box center [449, 23] width 591 height 47
click at [663, 30] on button "Add new price [MEDICAL_DATA]" at bounding box center [679, 23] width 131 height 17
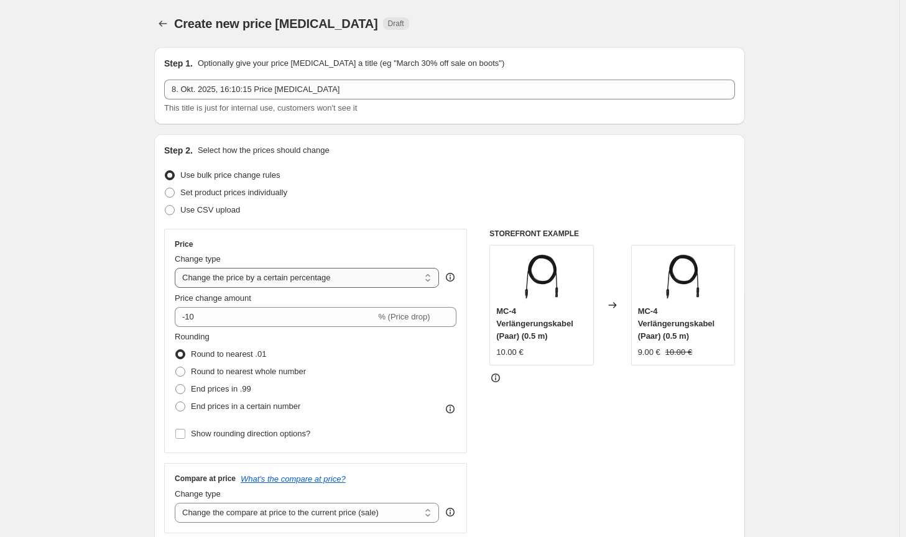
drag, startPoint x: 290, startPoint y: 277, endPoint x: 287, endPoint y: 287, distance: 10.6
click at [290, 277] on select "Change the price to a certain amount Change the price by a certain amount Chang…" at bounding box center [307, 278] width 264 height 20
select select "by"
click at [177, 268] on select "Change the price to a certain amount Change the price by a certain amount Chang…" at bounding box center [307, 278] width 264 height 20
type input "-10.00"
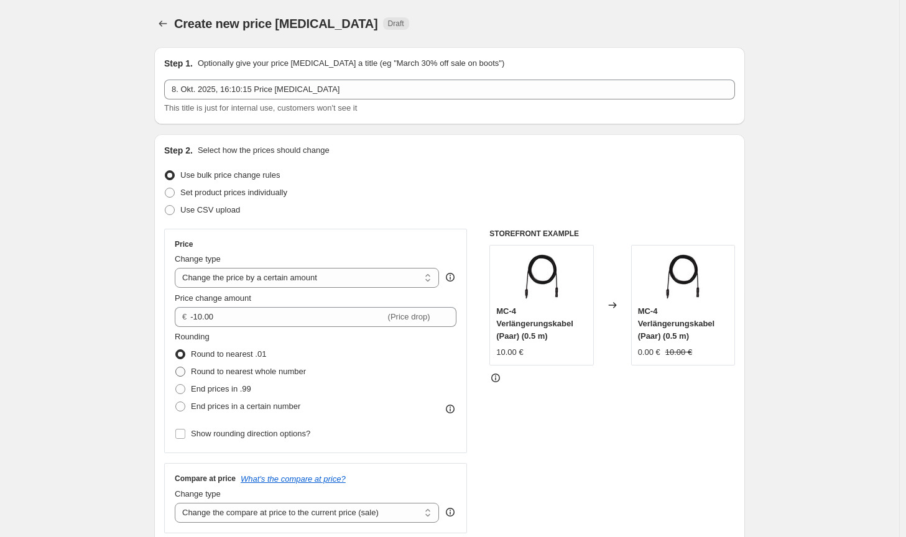
click at [255, 374] on span "Round to nearest whole number" at bounding box center [248, 371] width 115 height 9
click at [176, 367] on input "Round to nearest whole number" at bounding box center [175, 367] width 1 height 1
radio input "true"
click at [352, 509] on select "Change the compare at price to the current price (sale) Change the compare at p…" at bounding box center [307, 513] width 264 height 20
select select "no_change"
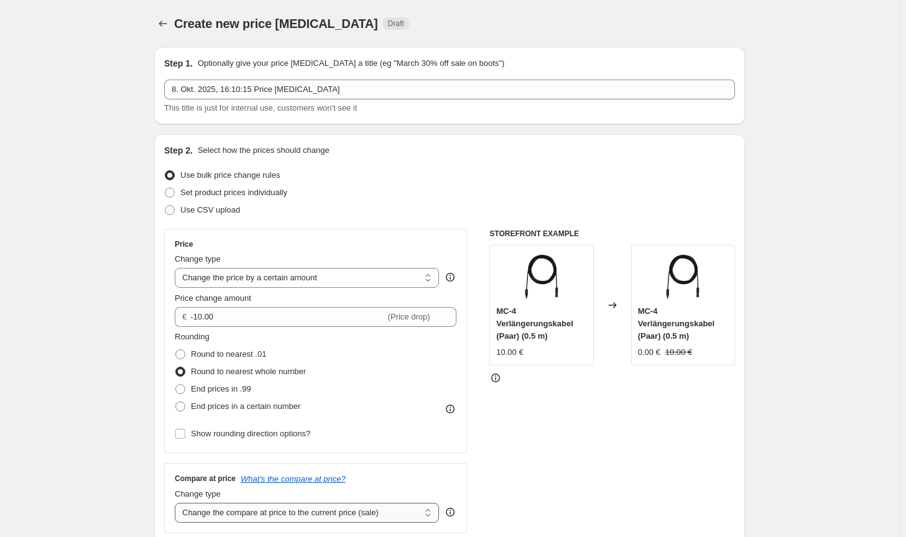
click at [177, 503] on select "Change the compare at price to the current price (sale) Change the compare at p…" at bounding box center [307, 513] width 264 height 20
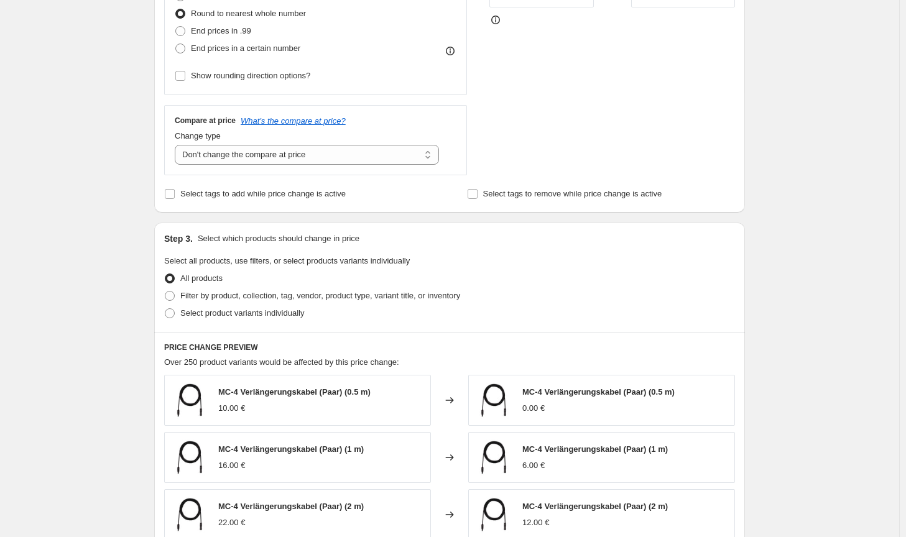
scroll to position [373, 0]
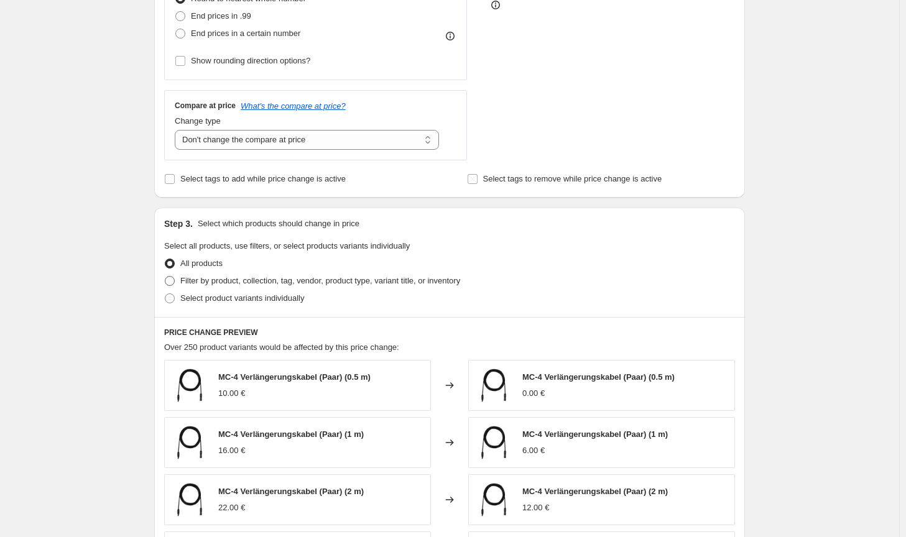
click at [422, 280] on span "Filter by product, collection, tag, vendor, product type, variant title, or inv…" at bounding box center [320, 280] width 280 height 9
click at [165, 277] on input "Filter by product, collection, tag, vendor, product type, variant title, or inv…" at bounding box center [165, 276] width 1 height 1
radio input "true"
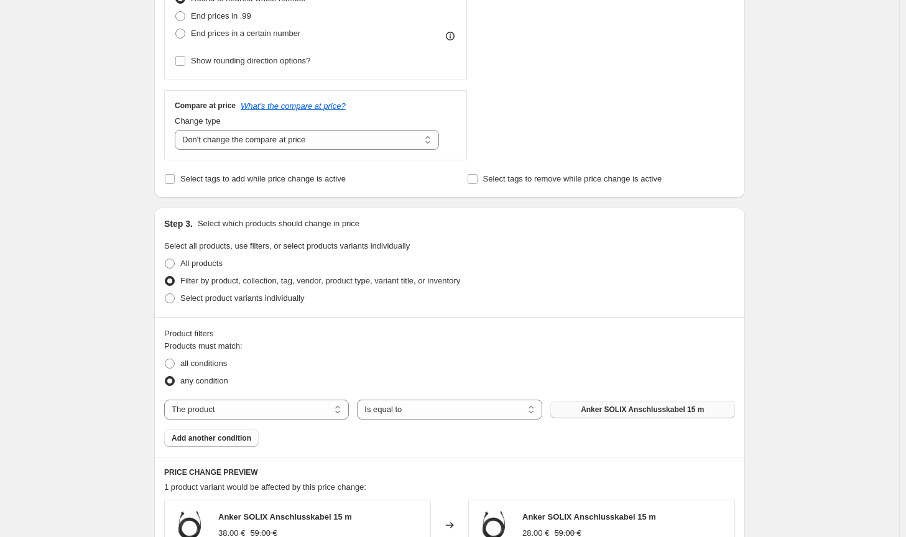
click at [616, 415] on span "Anker SOLIX Anschlusskabel 15 m" at bounding box center [642, 410] width 123 height 10
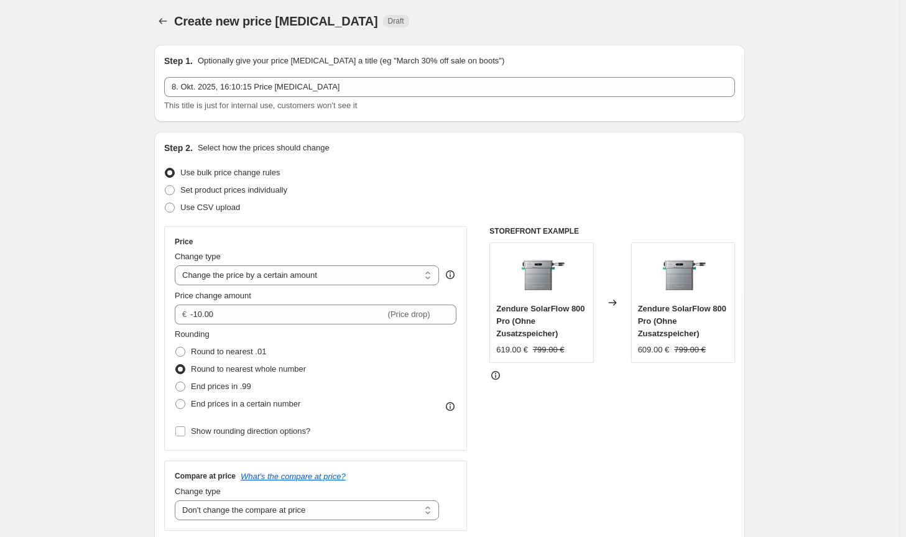
scroll to position [0, 0]
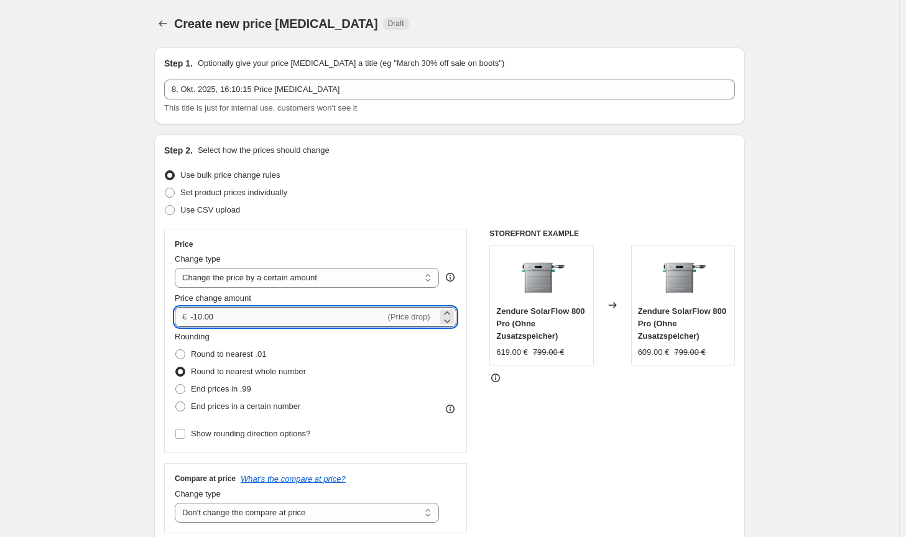
drag, startPoint x: 239, startPoint y: 314, endPoint x: 198, endPoint y: 313, distance: 40.4
click at [198, 313] on input "-10.00" at bounding box center [287, 317] width 195 height 20
click at [247, 318] on input "-10.00" at bounding box center [287, 317] width 195 height 20
drag, startPoint x: 266, startPoint y: 318, endPoint x: 175, endPoint y: 315, distance: 90.8
click at [175, 315] on div "Price Change type Change the price to a certain amount Change the price by a ce…" at bounding box center [315, 341] width 303 height 224
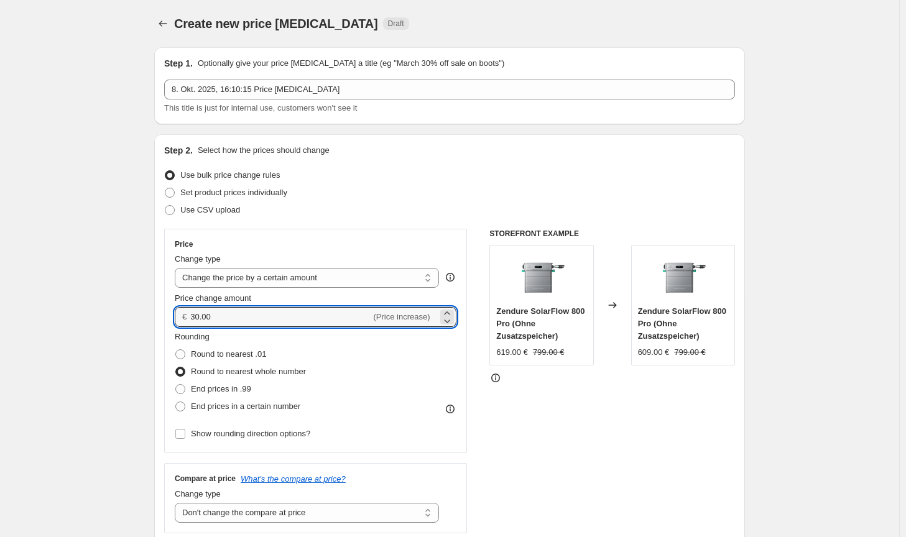
click at [593, 444] on div "STOREFRONT EXAMPLE Zendure SolarFlow 800 Pro (Ohne Zusatzspeicher) 619.00 € 799…" at bounding box center [612, 381] width 246 height 305
drag, startPoint x: 200, startPoint y: 314, endPoint x: 194, endPoint y: 315, distance: 6.2
click at [194, 315] on input "30.00" at bounding box center [280, 317] width 180 height 20
type input "29.00"
click at [696, 435] on div "STOREFRONT EXAMPLE Zendure SolarFlow 800 Pro (Ohne Zusatzspeicher) 619.00 € 799…" at bounding box center [612, 381] width 246 height 305
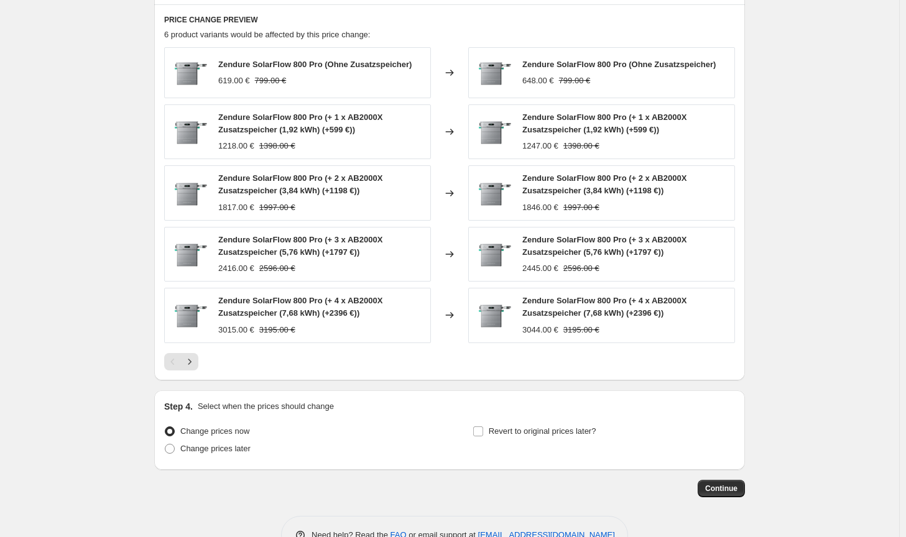
scroll to position [861, 0]
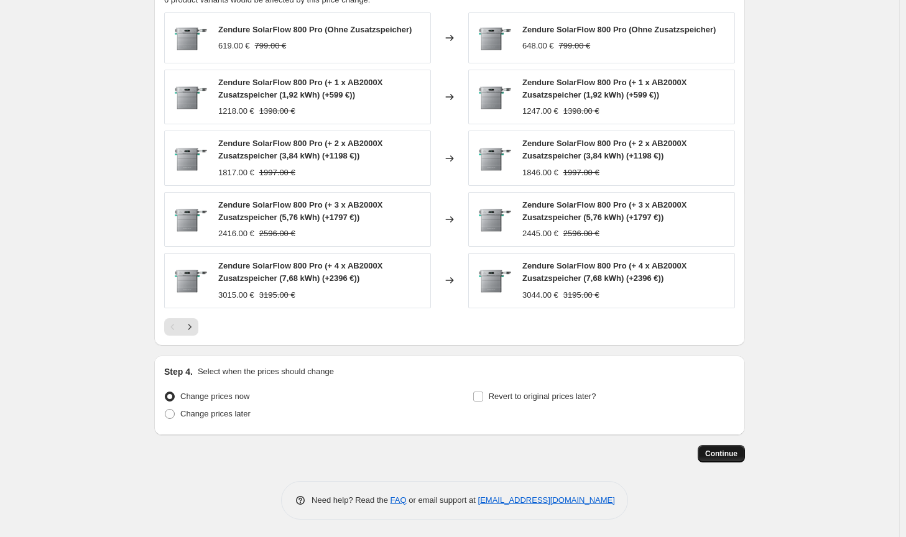
click at [719, 458] on button "Continue" at bounding box center [721, 453] width 47 height 17
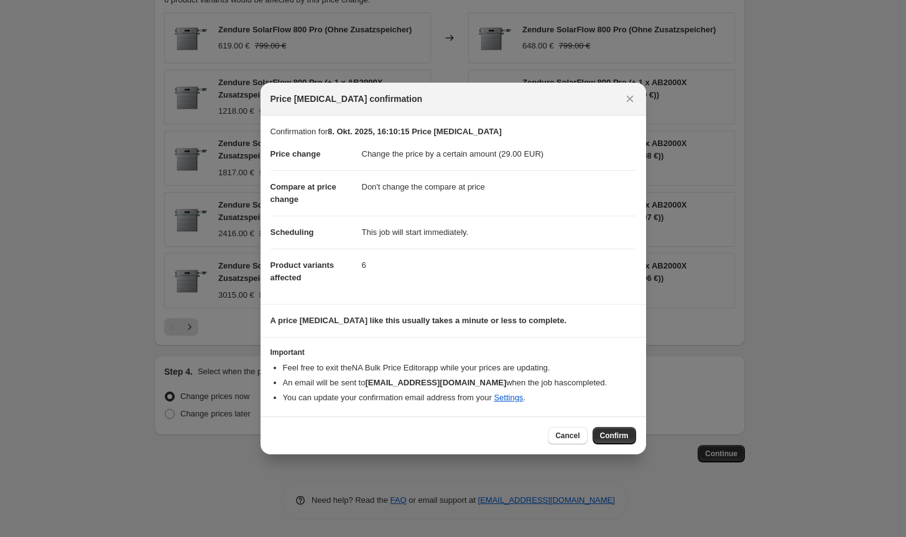
click at [628, 435] on button "Confirm" at bounding box center [615, 435] width 44 height 17
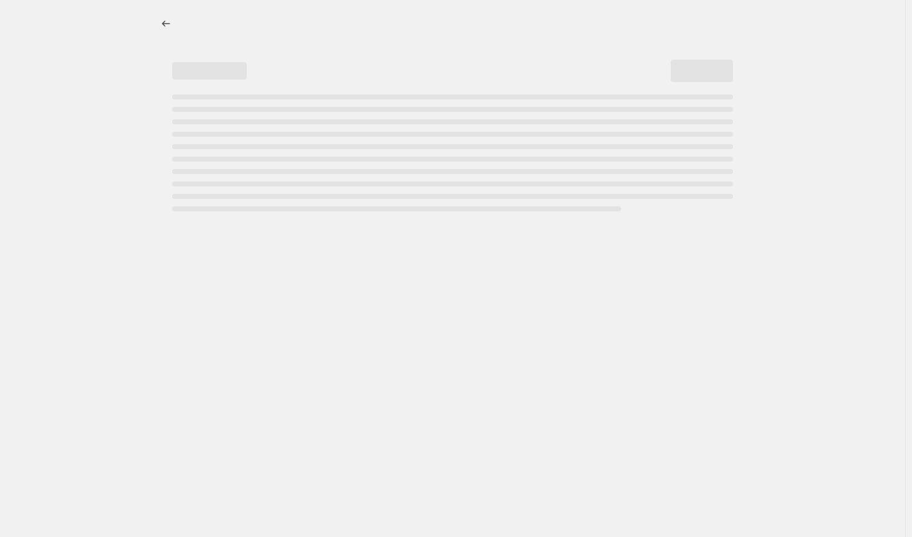
select select "by"
select select "no_change"
